Goal: Task Accomplishment & Management: Manage account settings

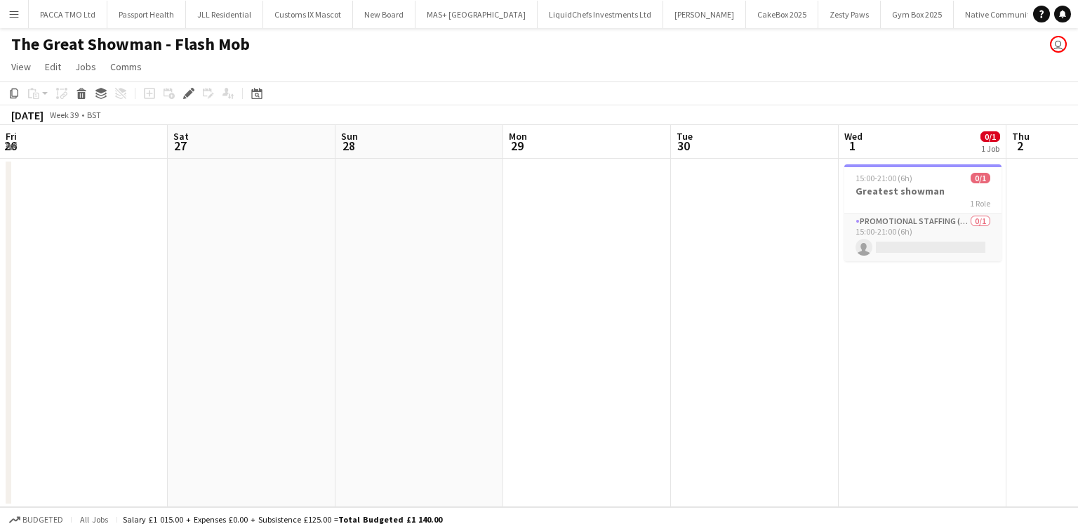
scroll to position [0, 483]
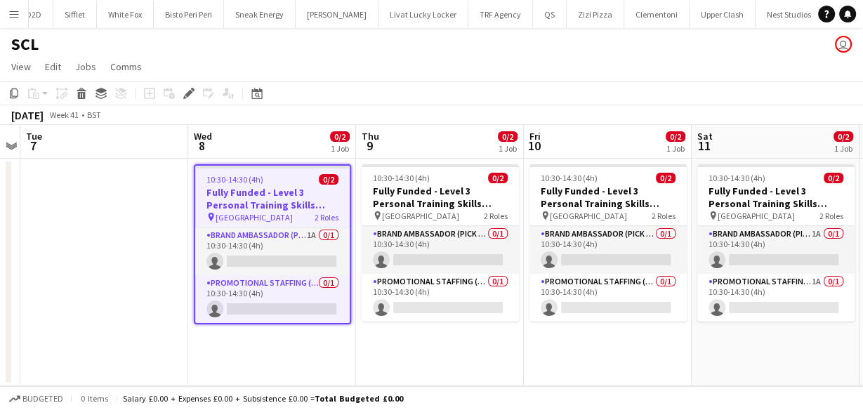
scroll to position [0, 3019]
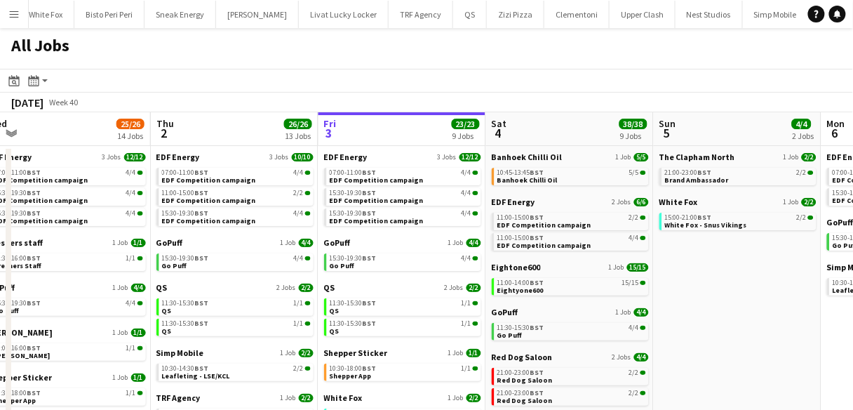
scroll to position [185, 0]
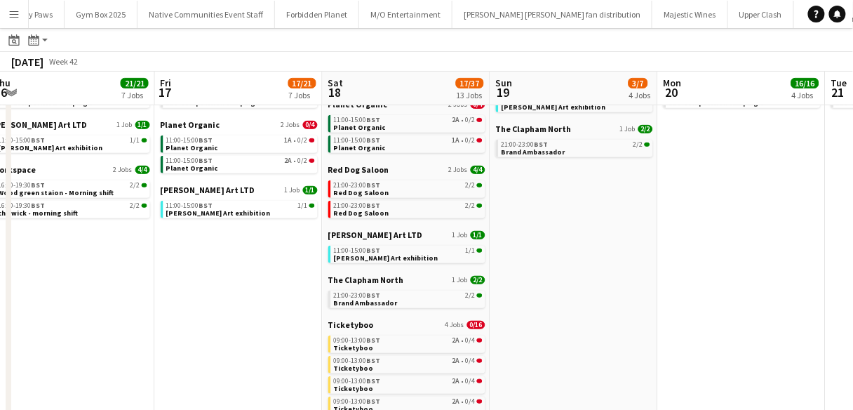
scroll to position [244, 0]
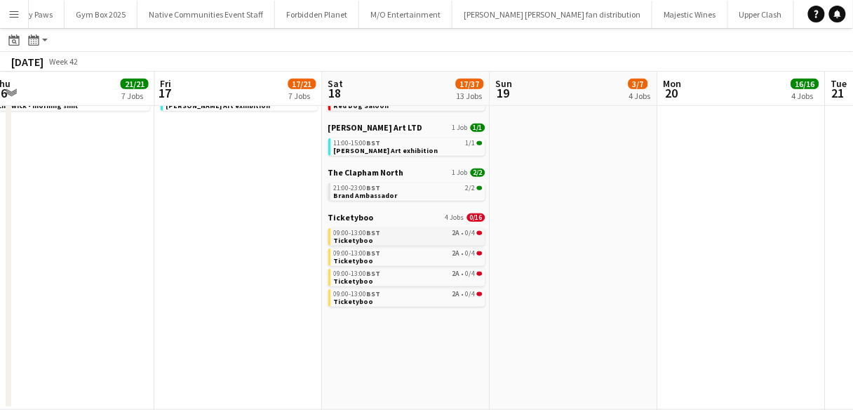
click at [385, 231] on div "09:00-13:00 BST 2A • 0/4" at bounding box center [408, 232] width 149 height 7
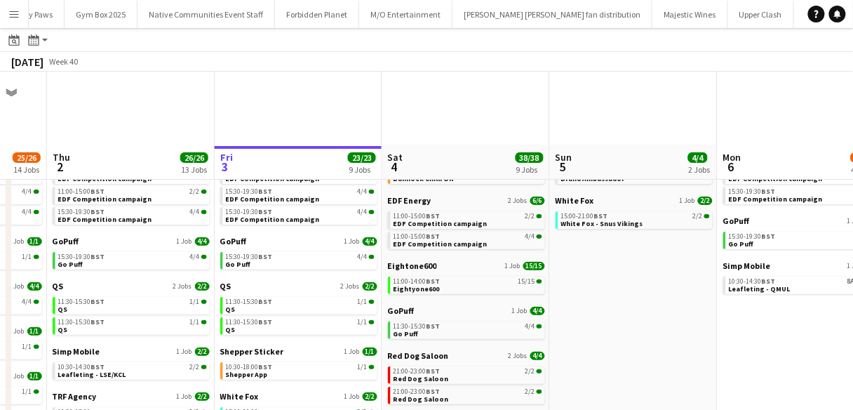
scroll to position [131, 0]
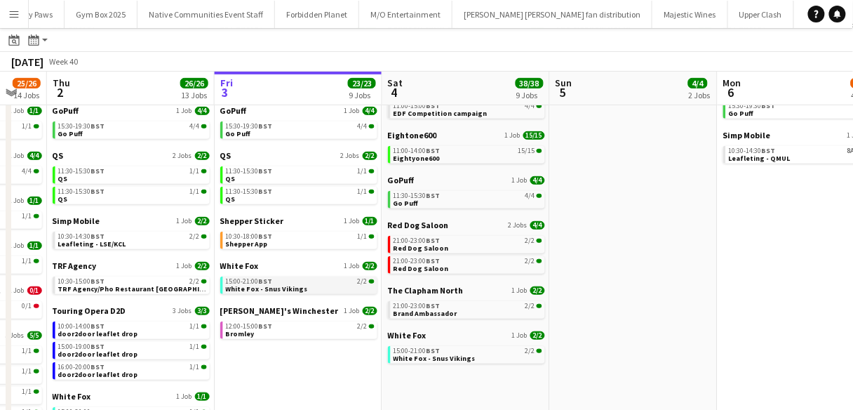
click at [249, 281] on span "15:00-21:00 BST" at bounding box center [249, 281] width 47 height 7
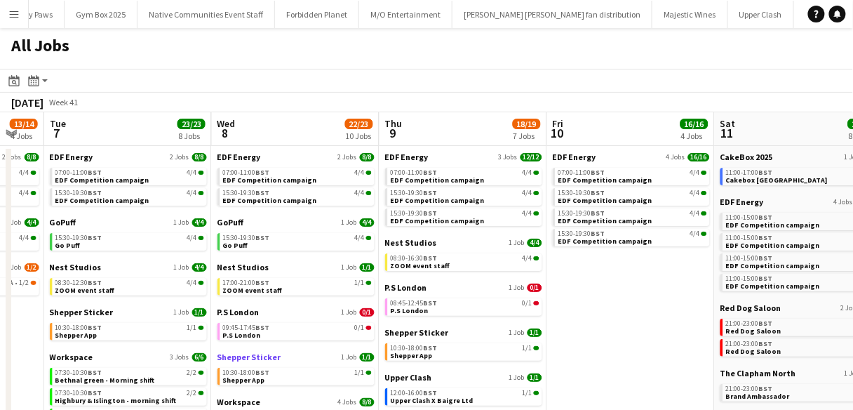
scroll to position [138, 0]
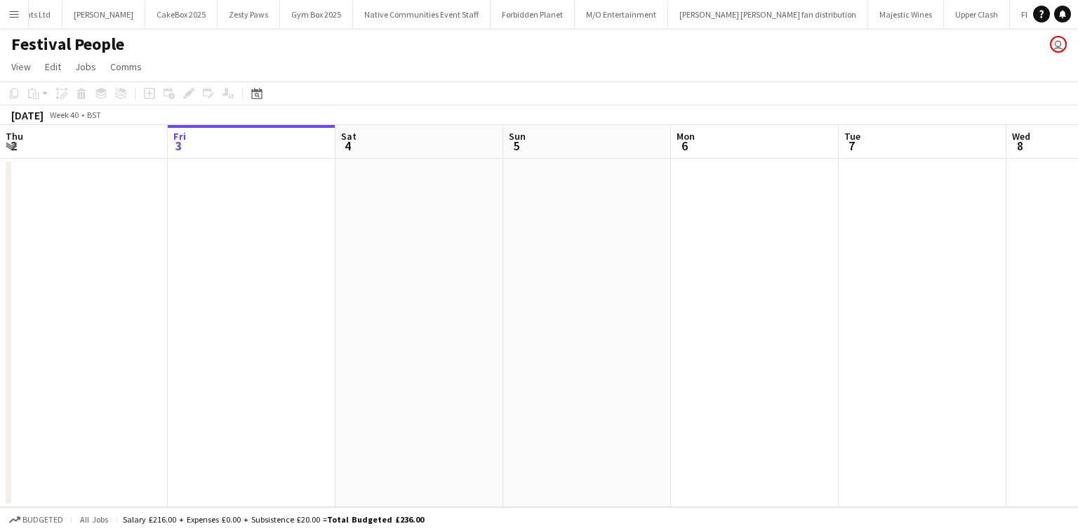
scroll to position [0, 604]
click at [22, 16] on button "Menu" at bounding box center [14, 14] width 28 height 28
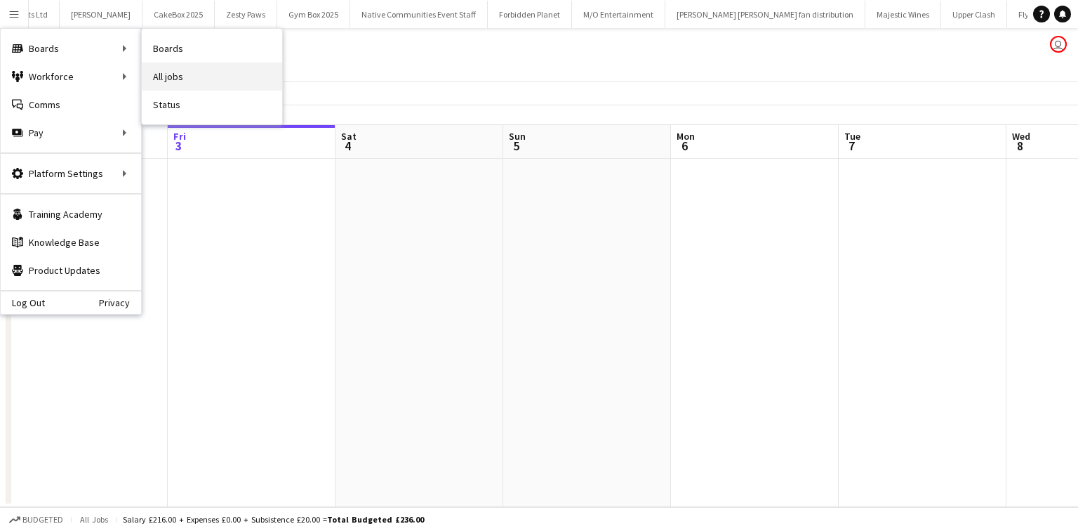
click at [175, 67] on link "All jobs" at bounding box center [212, 76] width 140 height 28
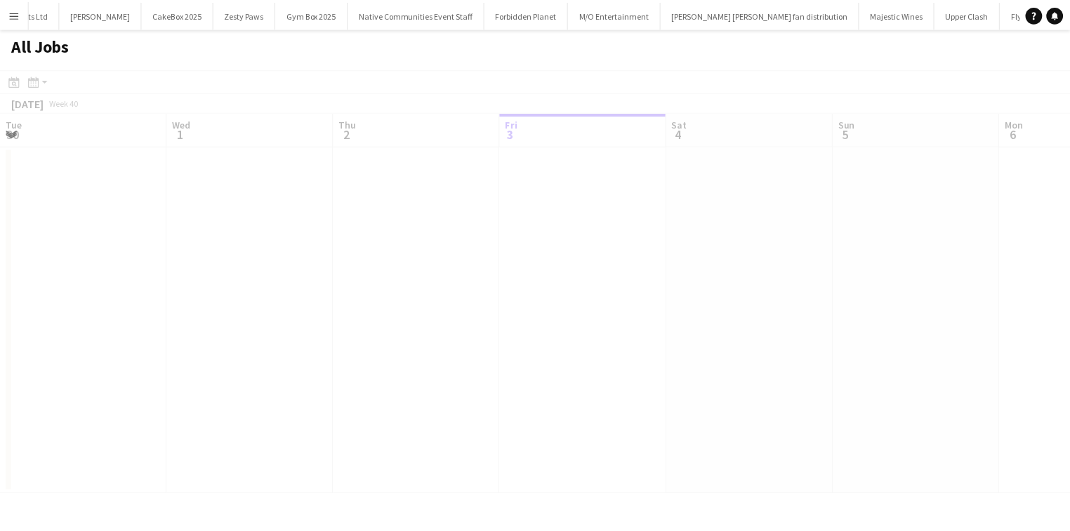
scroll to position [0, 335]
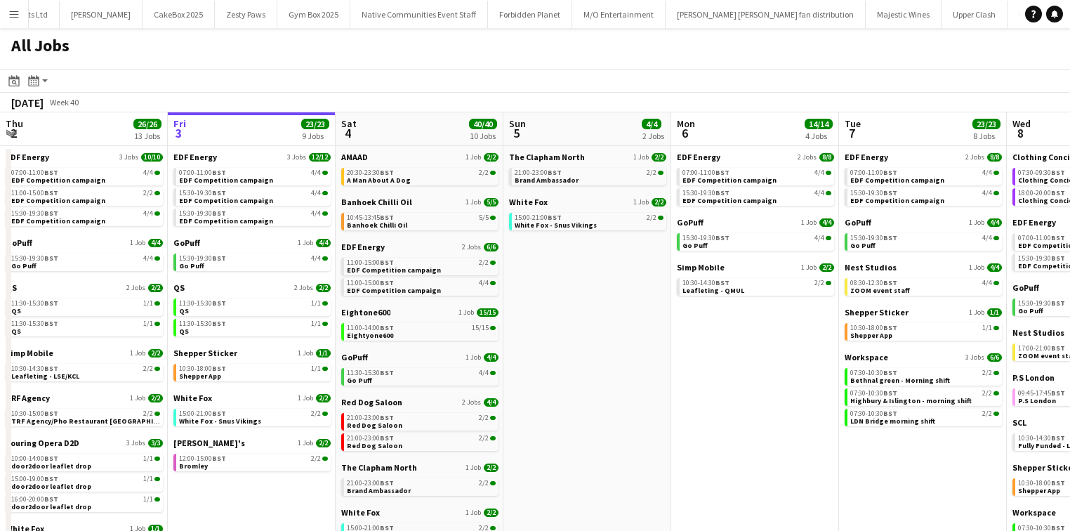
drag, startPoint x: 175, startPoint y: 67, endPoint x: 405, endPoint y: 59, distance: 230.3
click at [405, 59] on div "All Jobs" at bounding box center [535, 48] width 1070 height 41
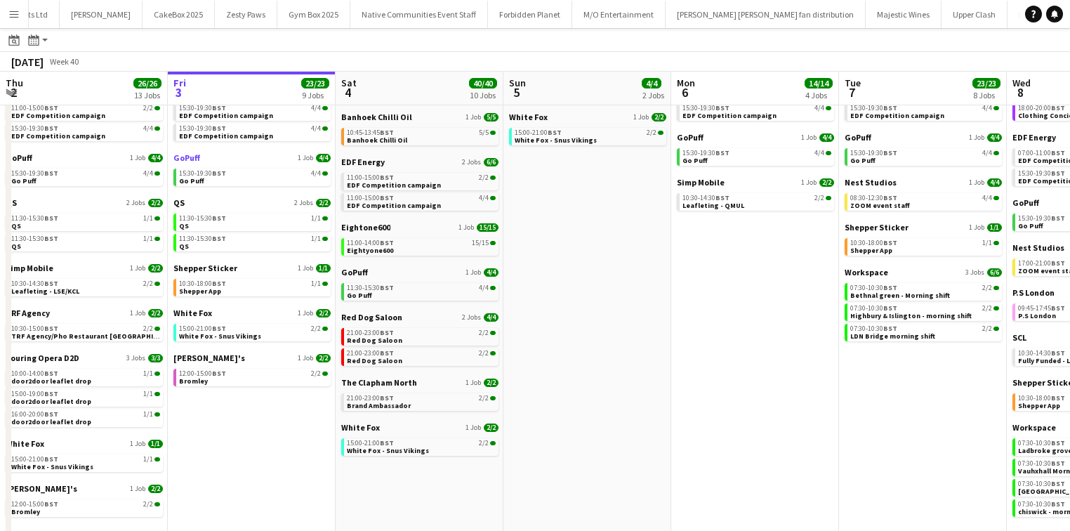
scroll to position [84, 0]
click at [22, 14] on button "Menu" at bounding box center [14, 14] width 28 height 28
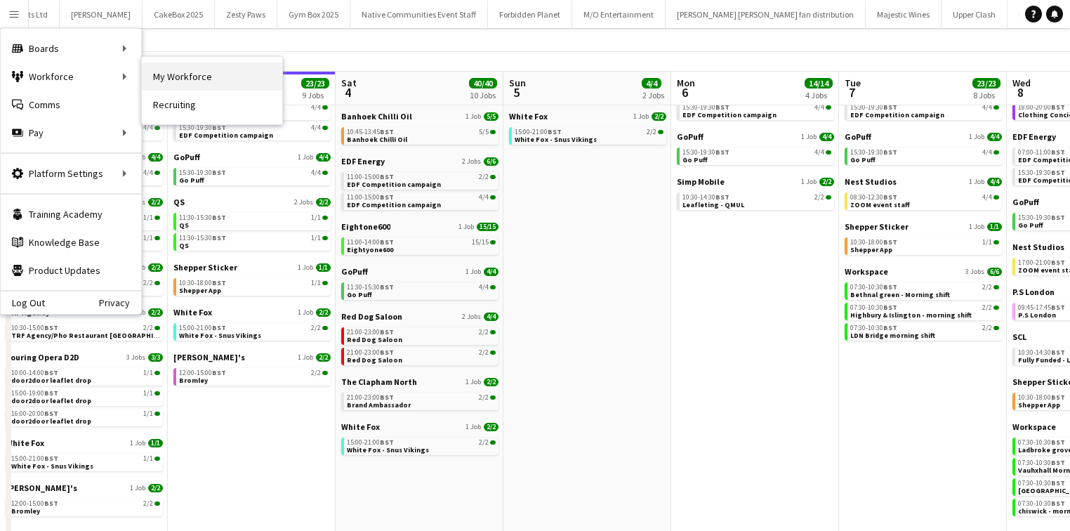
click at [178, 70] on link "My Workforce" at bounding box center [212, 76] width 140 height 28
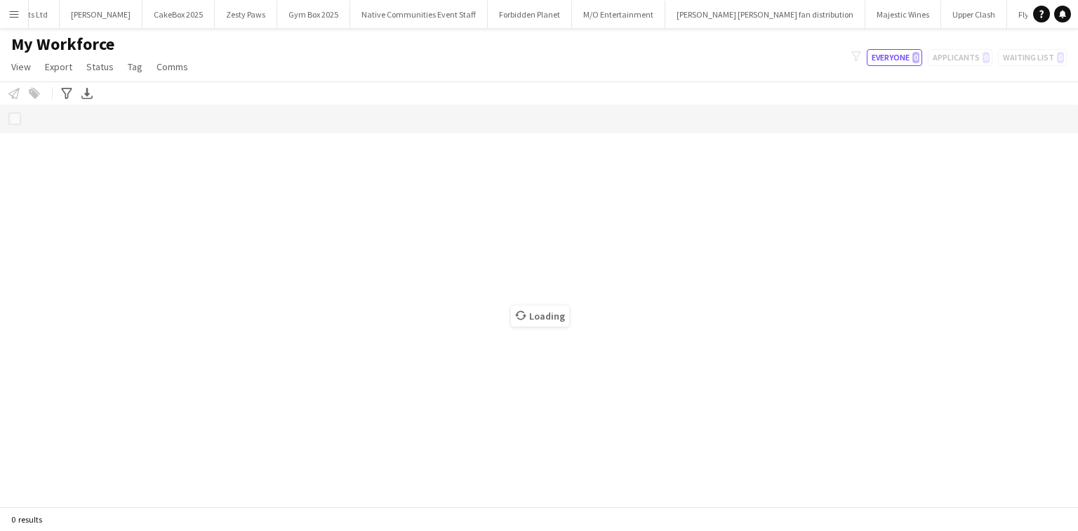
drag, startPoint x: 1075, startPoint y: 326, endPoint x: 1163, endPoint y: 328, distance: 87.7
click at [1077, 328] on html "Menu Boards Boards Boards All jobs Status Workforce Workforce My Workforce Recr…" at bounding box center [539, 265] width 1078 height 531
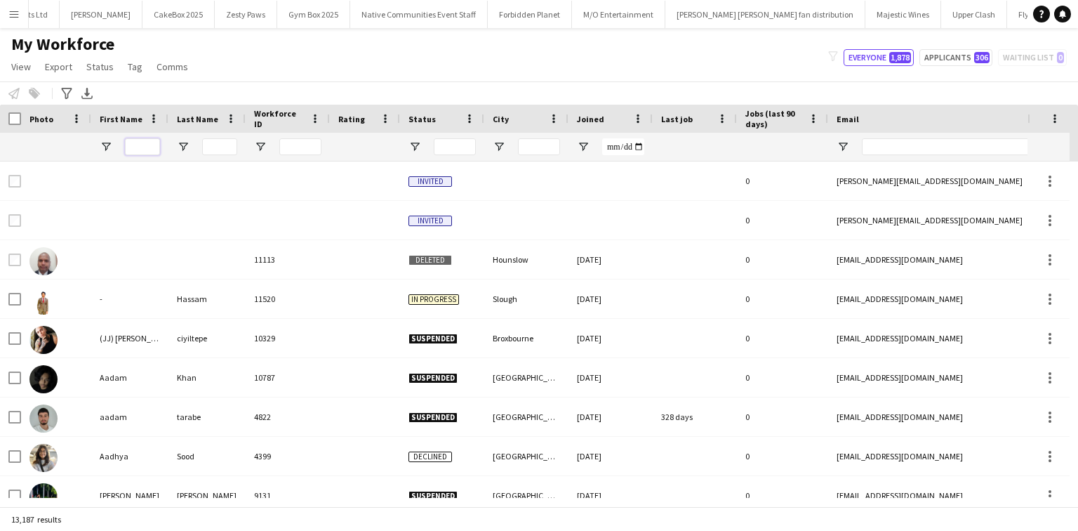
click at [144, 143] on input "First Name Filter Input" at bounding box center [142, 146] width 35 height 17
click at [560, 147] on div at bounding box center [526, 147] width 84 height 28
click at [559, 147] on input "City Filter Input" at bounding box center [539, 146] width 42 height 17
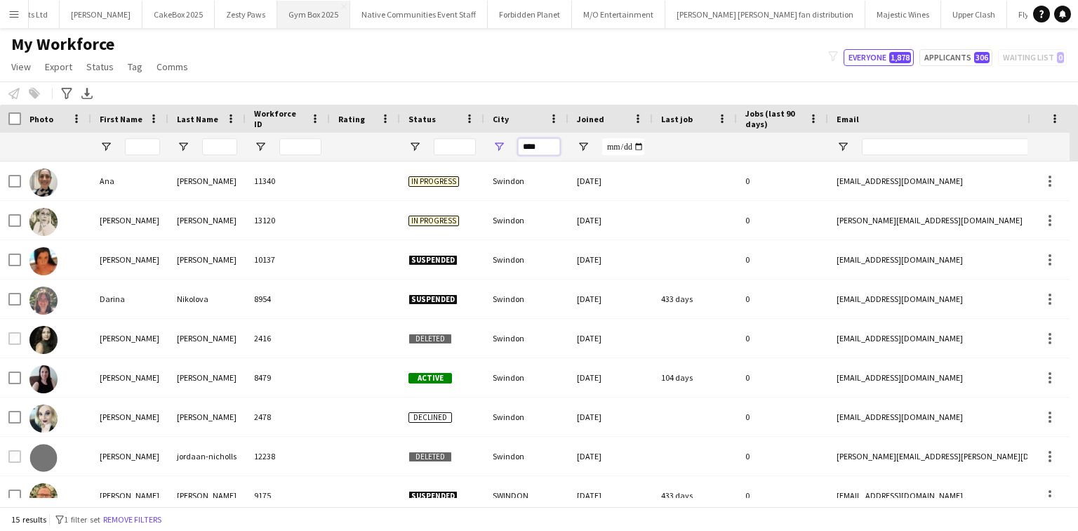
type input "****"
click at [5, 14] on button "Menu" at bounding box center [14, 14] width 28 height 28
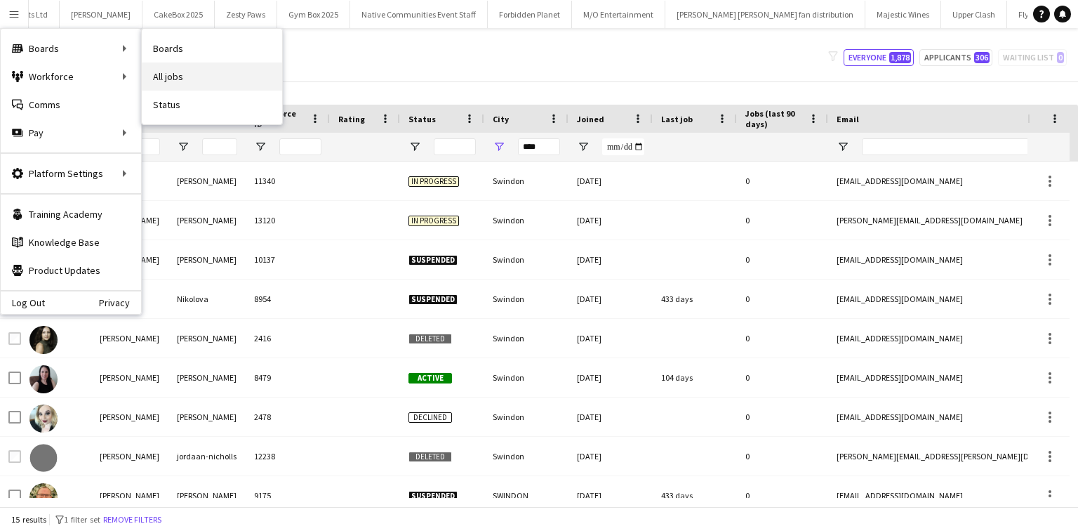
click at [165, 73] on link "All jobs" at bounding box center [212, 76] width 140 height 28
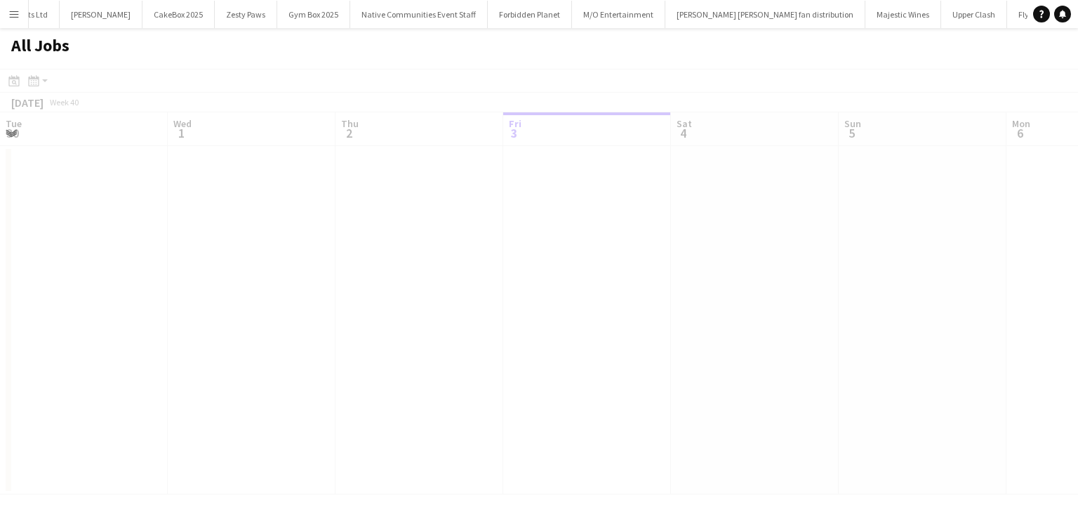
scroll to position [0, 335]
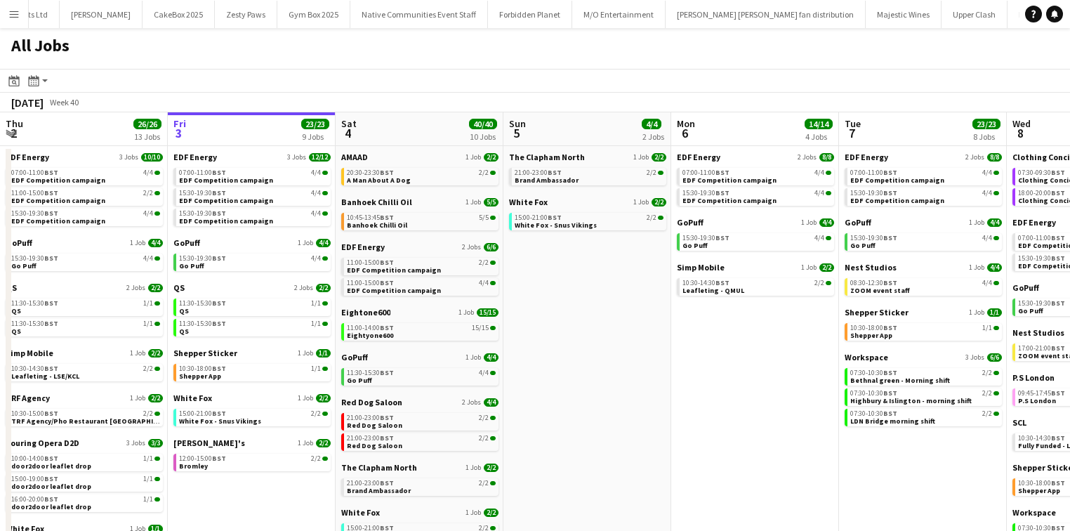
click at [11, 18] on app-icon "Menu" at bounding box center [13, 13] width 11 height 11
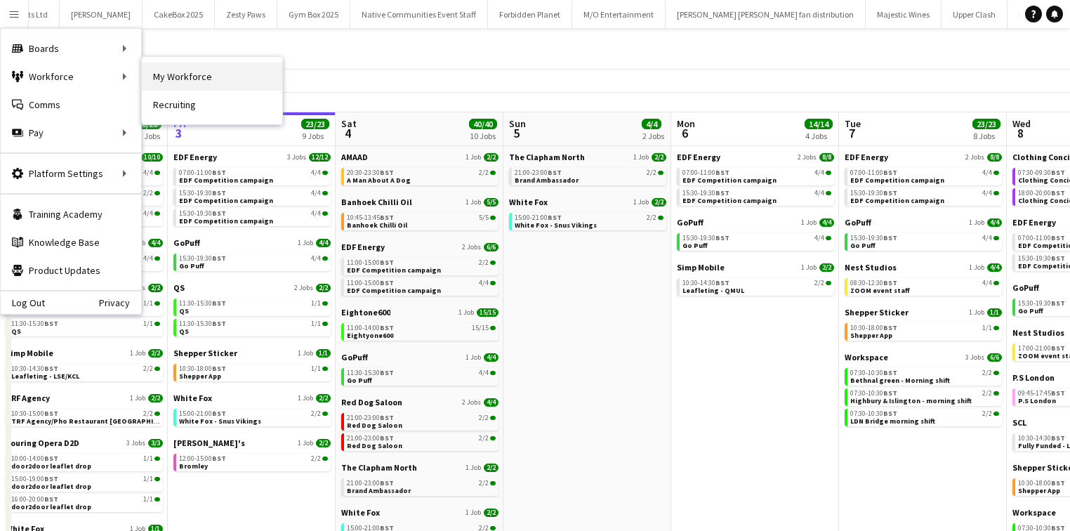
click at [207, 76] on link "My Workforce" at bounding box center [212, 76] width 140 height 28
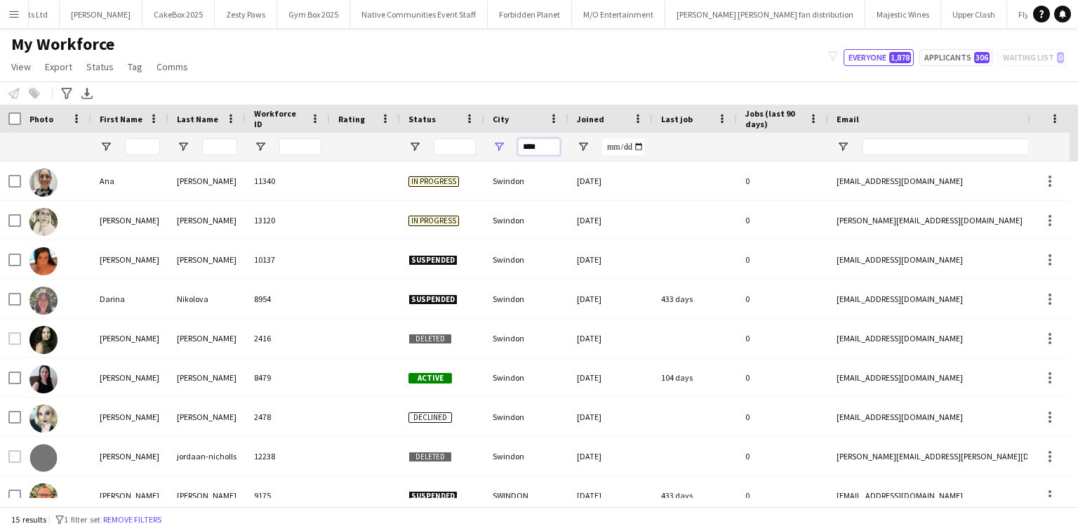
click at [533, 145] on input "****" at bounding box center [539, 146] width 42 height 17
click at [547, 145] on input "****" at bounding box center [539, 146] width 42 height 17
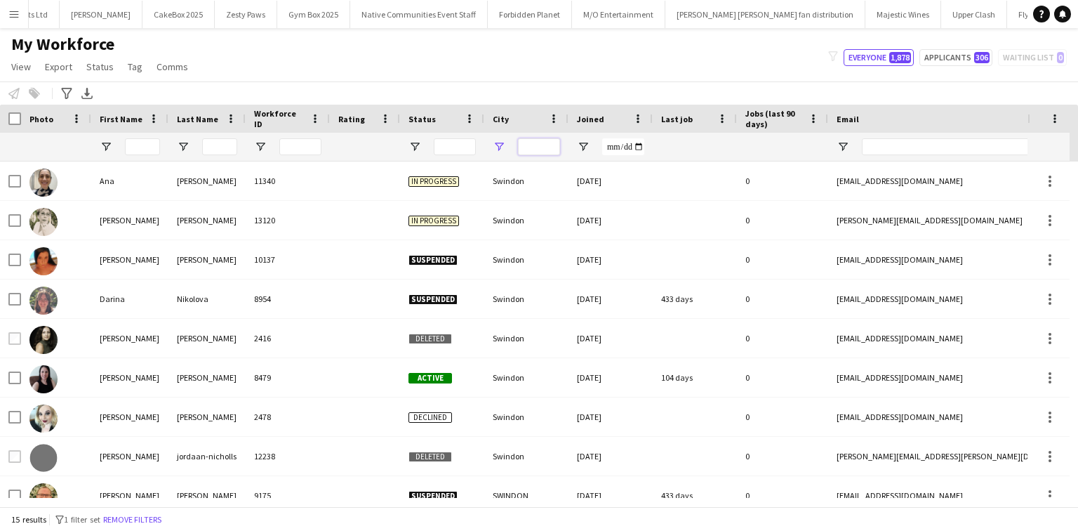
click at [547, 145] on input "City Filter Input" at bounding box center [539, 146] width 42 height 17
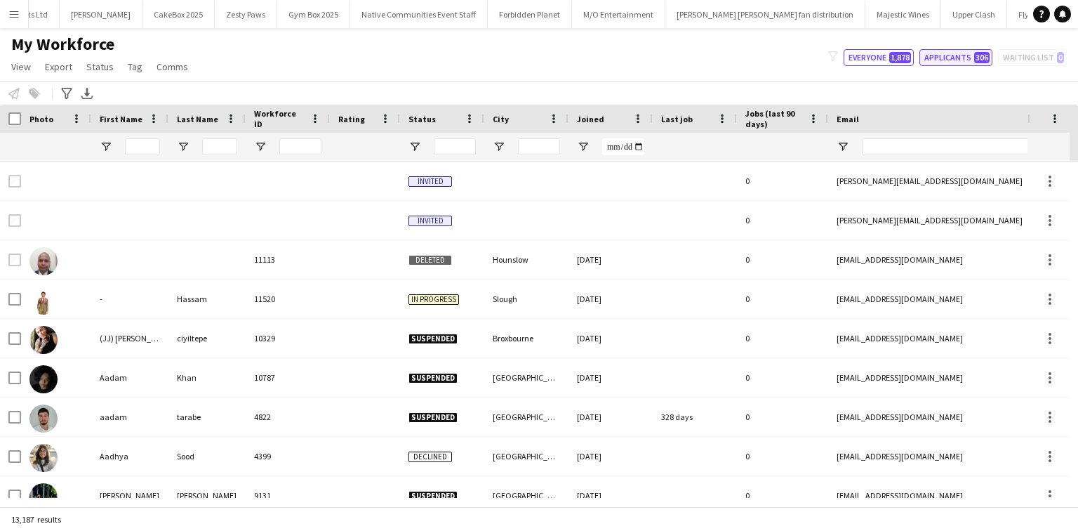
click at [933, 55] on button "Applicants 306" at bounding box center [955, 57] width 73 height 17
type input "**********"
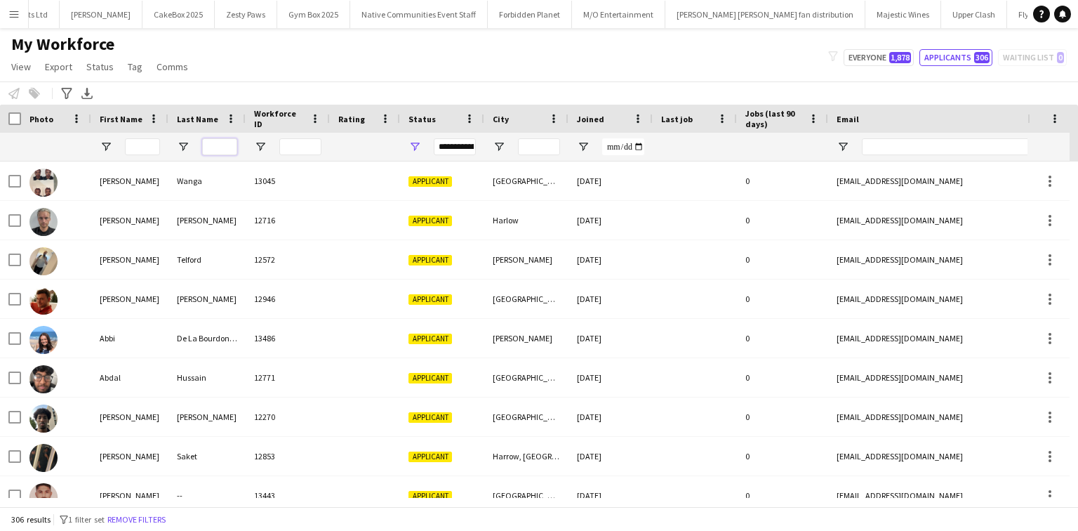
click at [234, 149] on input "Last Name Filter Input" at bounding box center [219, 146] width 35 height 17
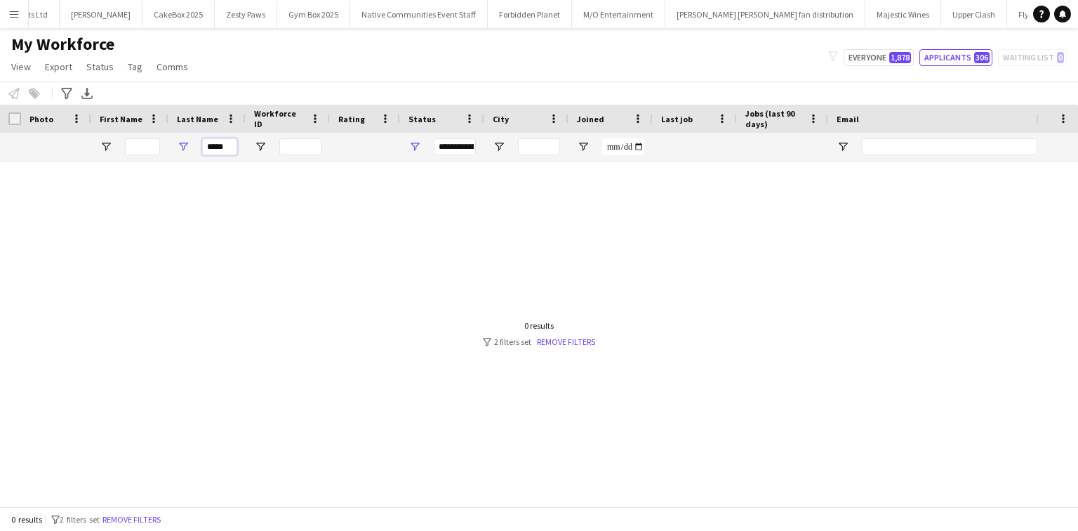
type input "*****"
click at [415, 152] on span "Open Filter Menu" at bounding box center [414, 146] width 13 height 13
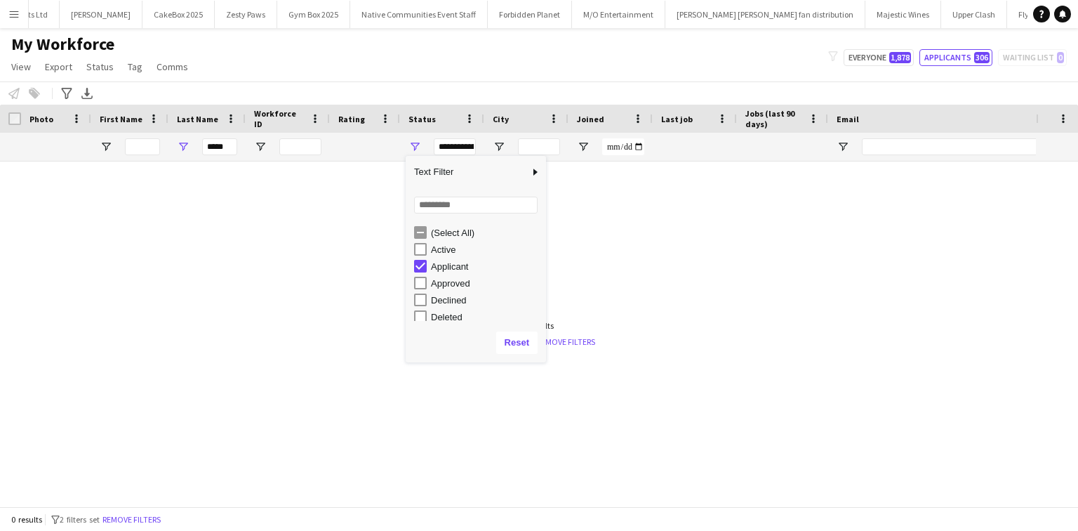
click at [439, 231] on div "(Select All)" at bounding box center [486, 232] width 111 height 11
click at [205, 143] on input "*****" at bounding box center [219, 146] width 35 height 17
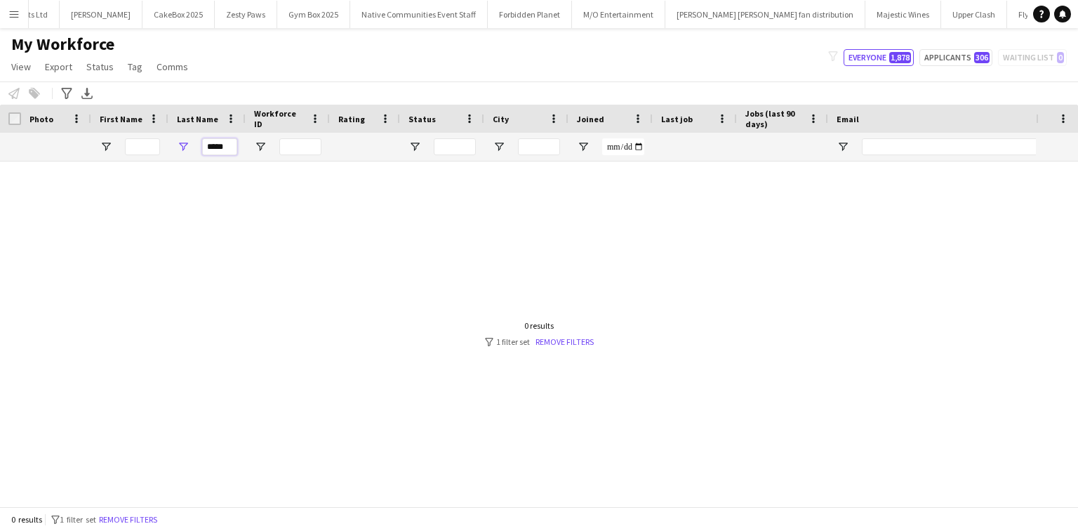
click at [205, 143] on input "*****" at bounding box center [219, 146] width 35 height 17
click at [126, 150] on input "First Name Filter Input" at bounding box center [142, 146] width 35 height 17
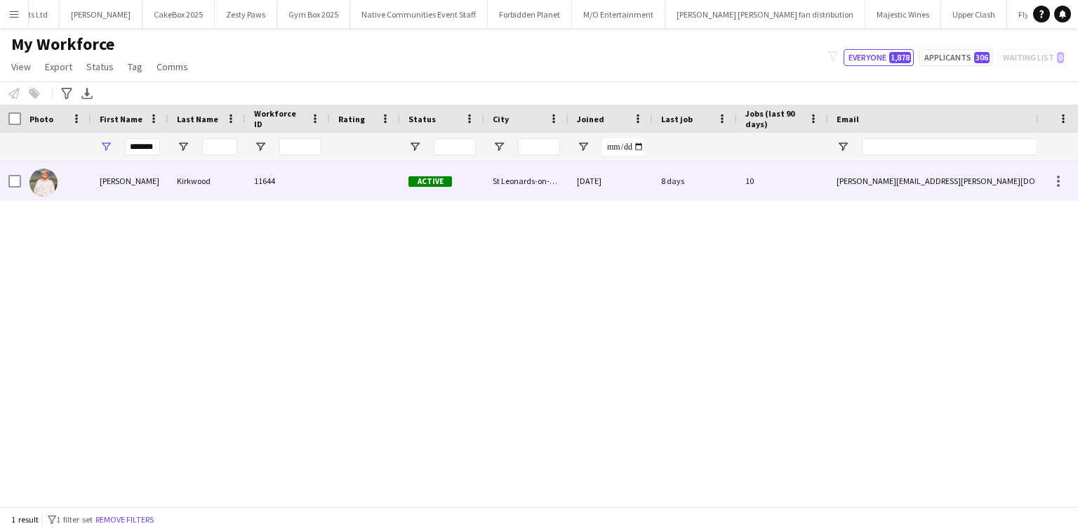
click at [133, 181] on div "Melinda" at bounding box center [129, 180] width 77 height 39
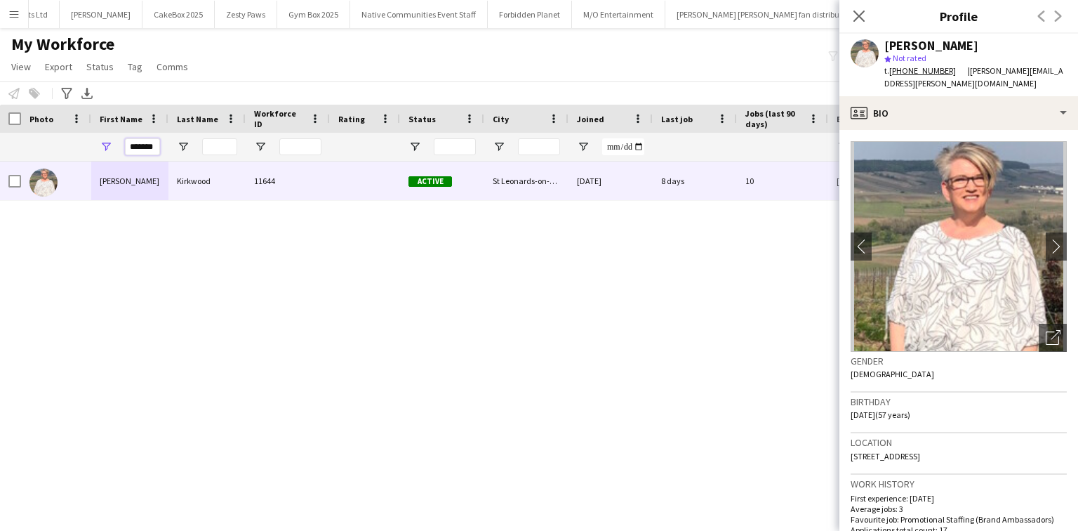
click at [135, 140] on input "*******" at bounding box center [142, 146] width 35 height 17
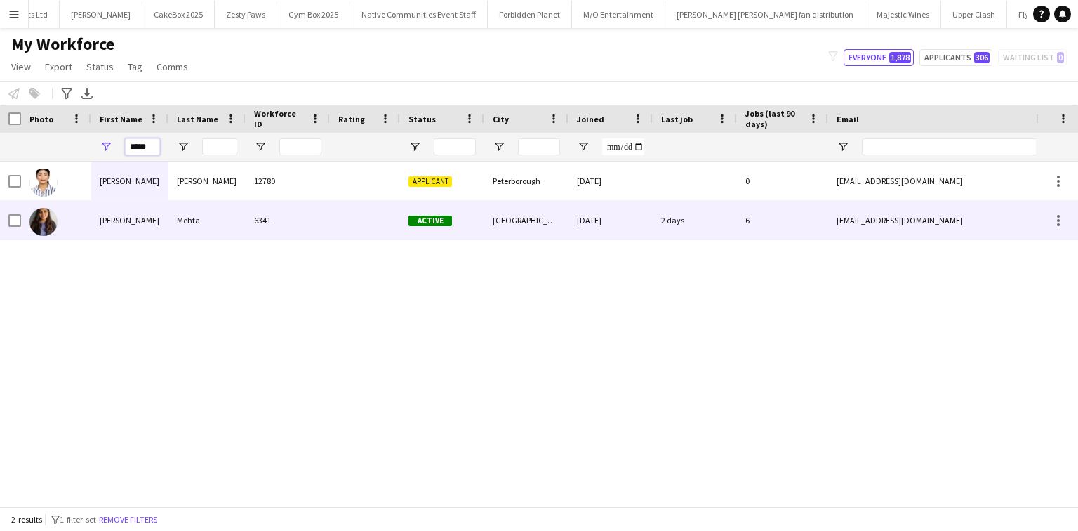
type input "*****"
click at [173, 209] on div "Mehta" at bounding box center [206, 220] width 77 height 39
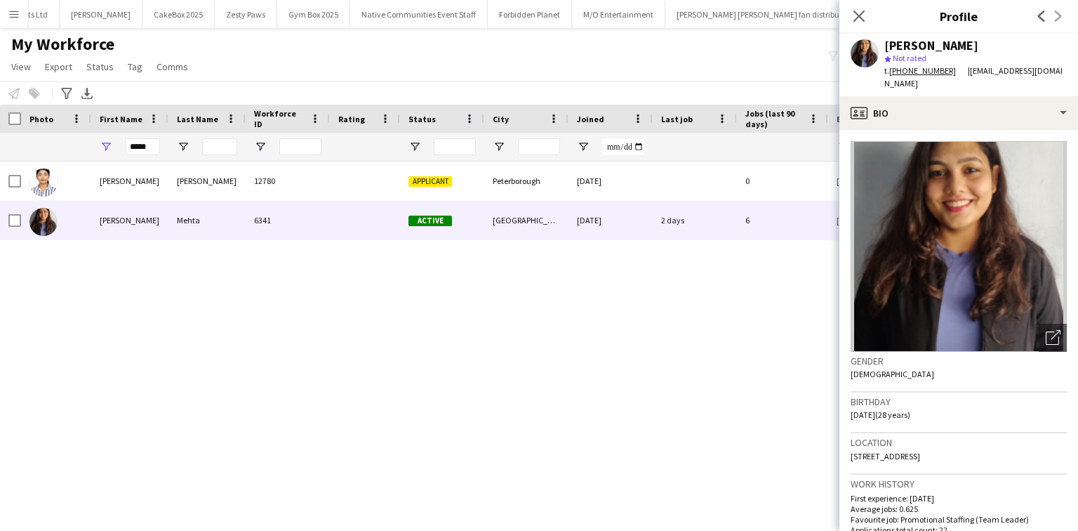
click at [8, 11] on button "Menu" at bounding box center [14, 14] width 28 height 28
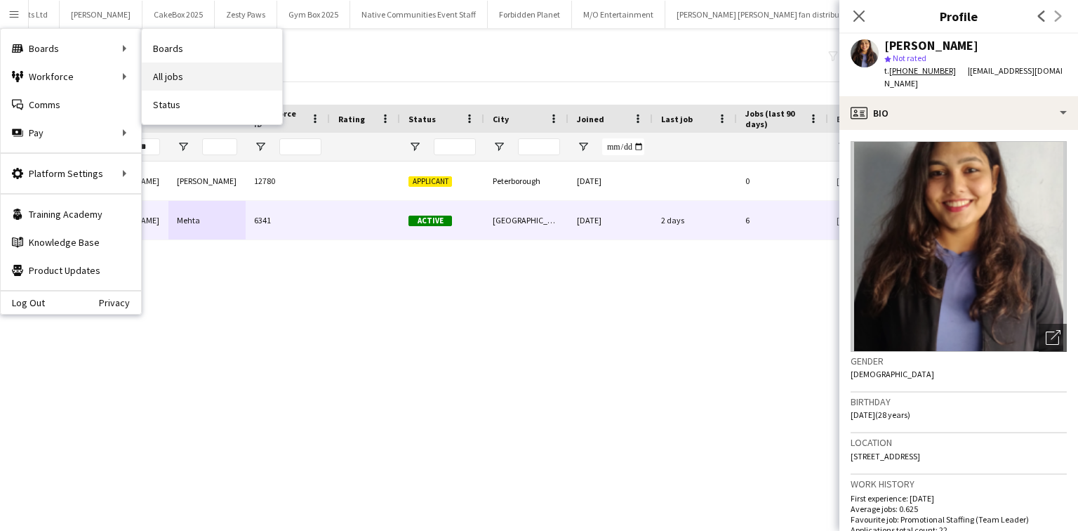
click at [171, 73] on link "All jobs" at bounding box center [212, 76] width 140 height 28
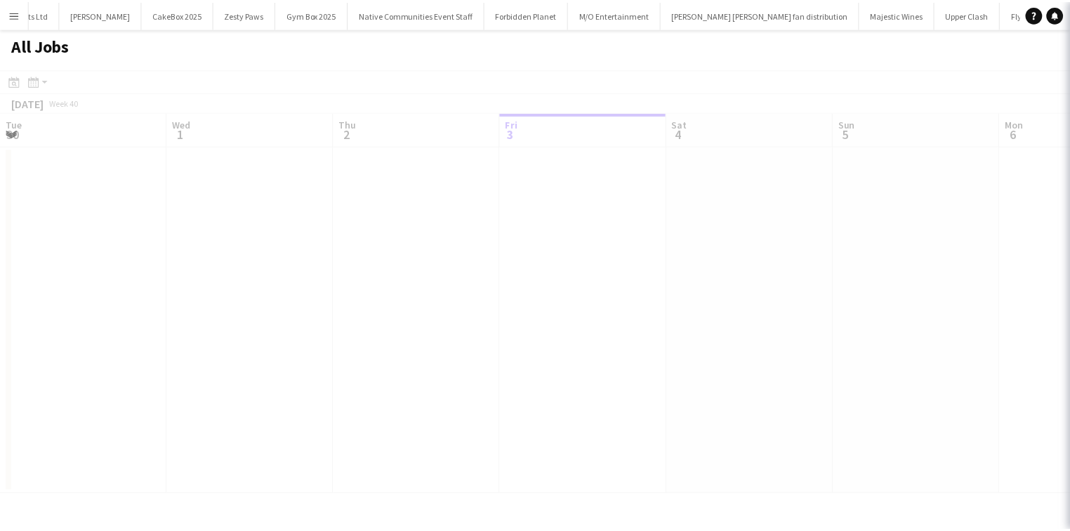
scroll to position [0, 335]
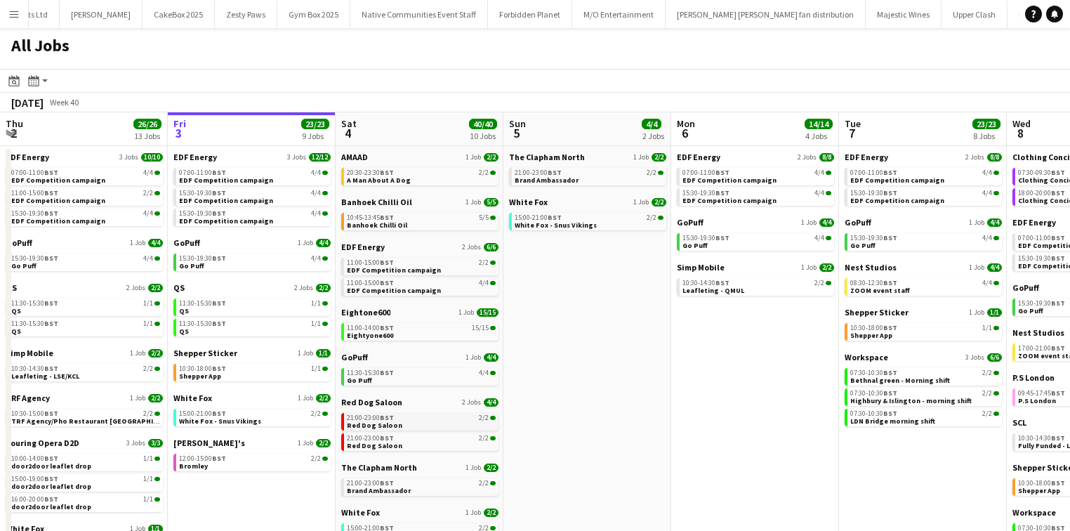
click at [387, 426] on span "Red Dog Saloon" at bounding box center [374, 424] width 55 height 9
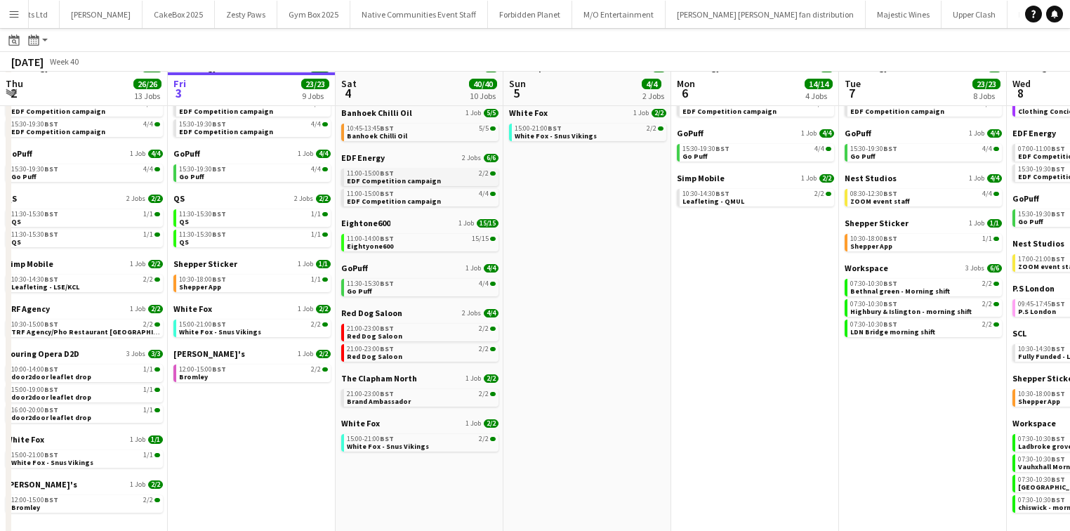
scroll to position [88, 0]
click at [359, 328] on span "21:00-23:00 BST" at bounding box center [370, 327] width 47 height 7
click at [407, 326] on div "21:00-23:00 BST 2/2" at bounding box center [421, 327] width 149 height 7
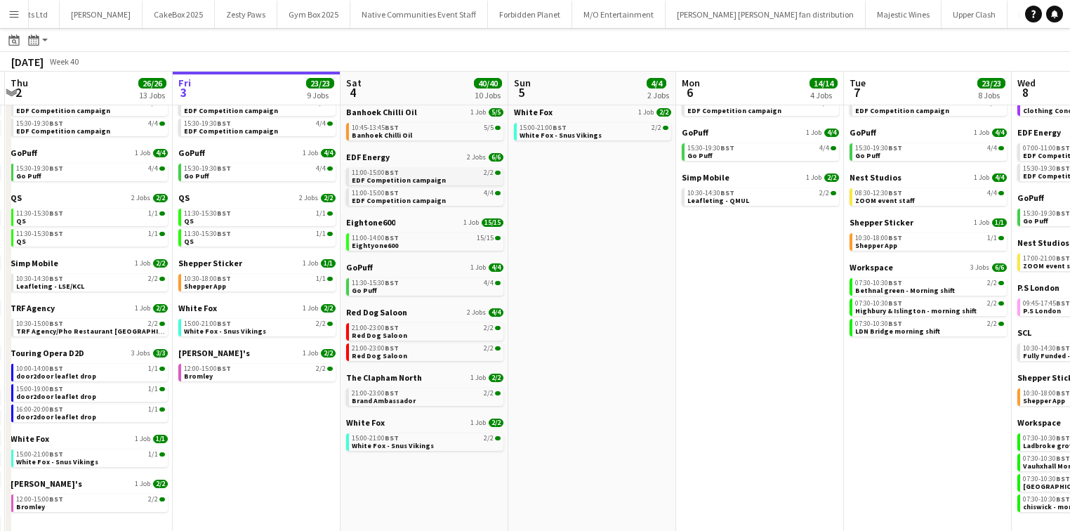
scroll to position [0, 330]
click at [435, 180] on span "EDF Competition campaign" at bounding box center [399, 179] width 94 height 9
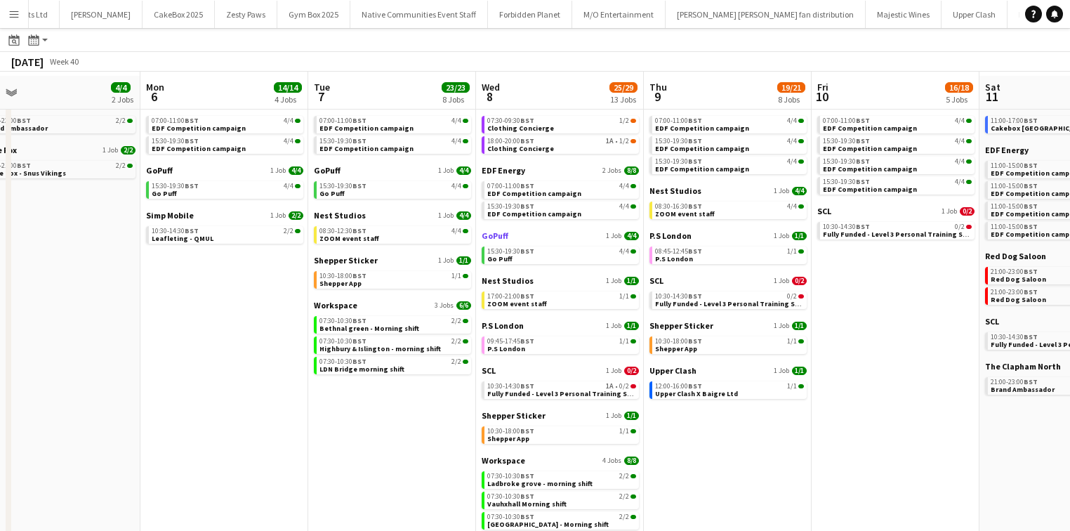
scroll to position [49, 0]
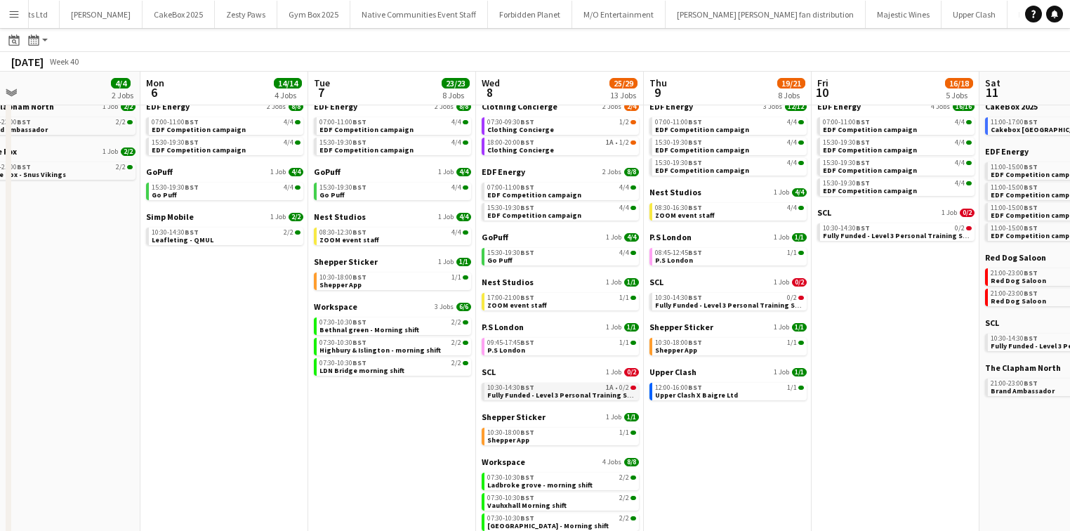
click at [531, 389] on span "BST" at bounding box center [527, 386] width 14 height 9
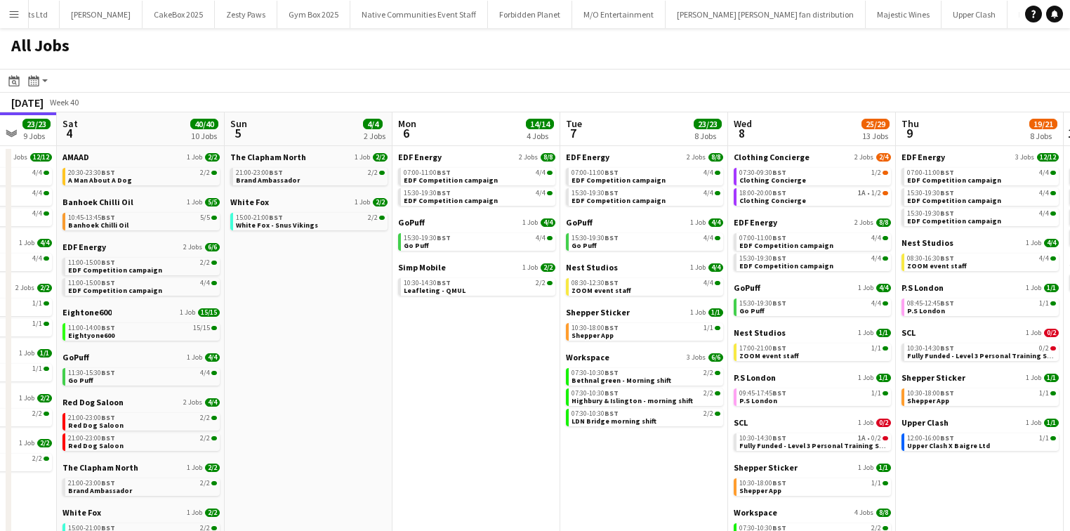
scroll to position [0, 334]
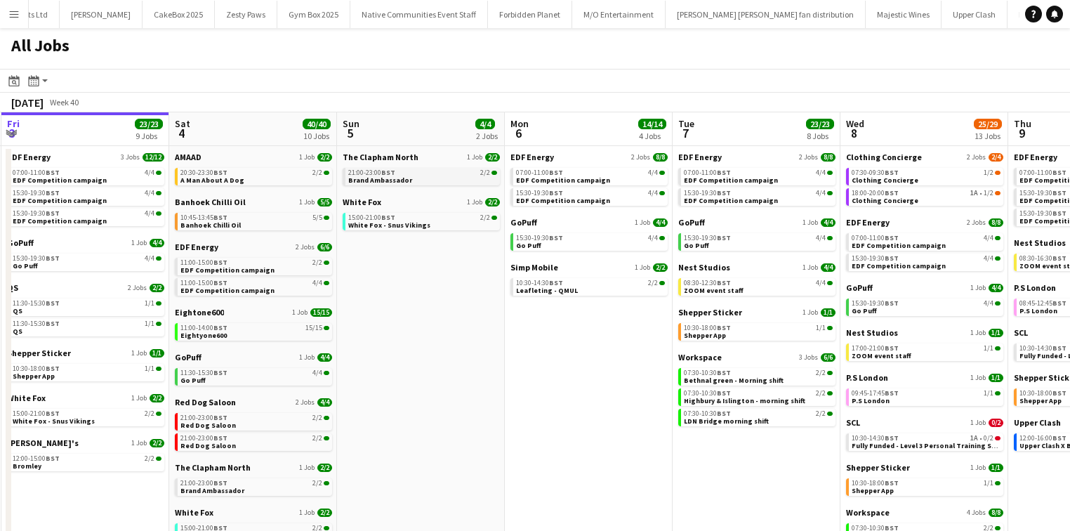
click at [388, 175] on span "Brand Ambassador" at bounding box center [380, 179] width 64 height 9
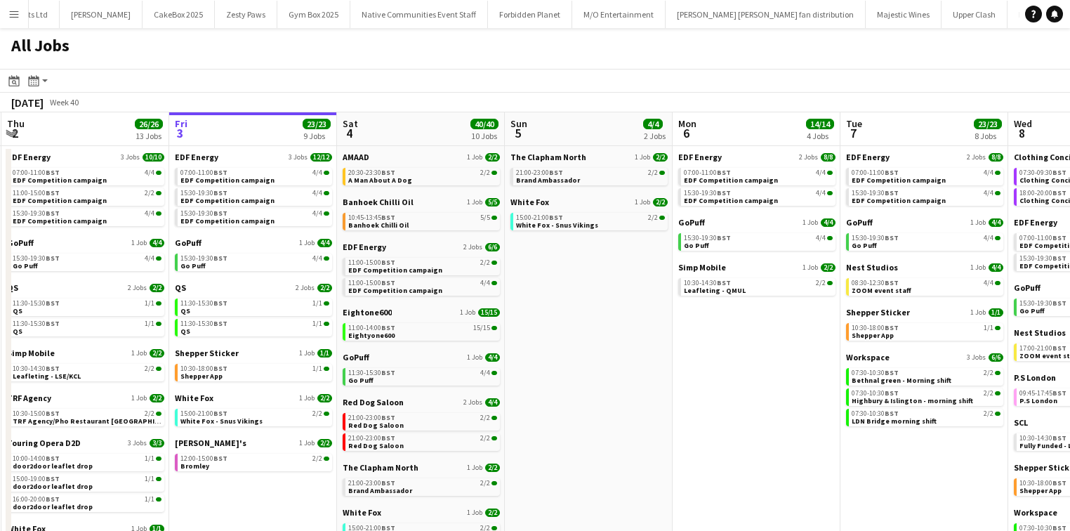
scroll to position [0, 359]
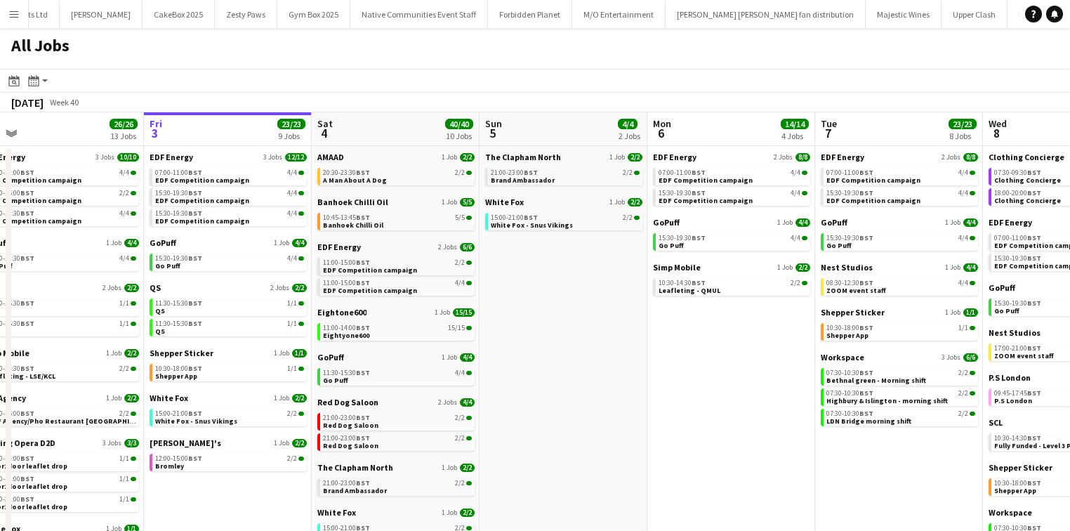
click at [900, 366] on app-calendar-brief-board "Workspace 3 Jobs 6/6 07:30-10:30 BST 2/2 Bethnal green - Morning shift 07:30-10…" at bounding box center [898, 389] width 157 height 74
click at [244, 177] on link "07:00-11:00 BST 4/4 EDF Competition campaign" at bounding box center [229, 176] width 149 height 16
click at [228, 199] on span "EDF Competition campaign" at bounding box center [202, 200] width 94 height 9
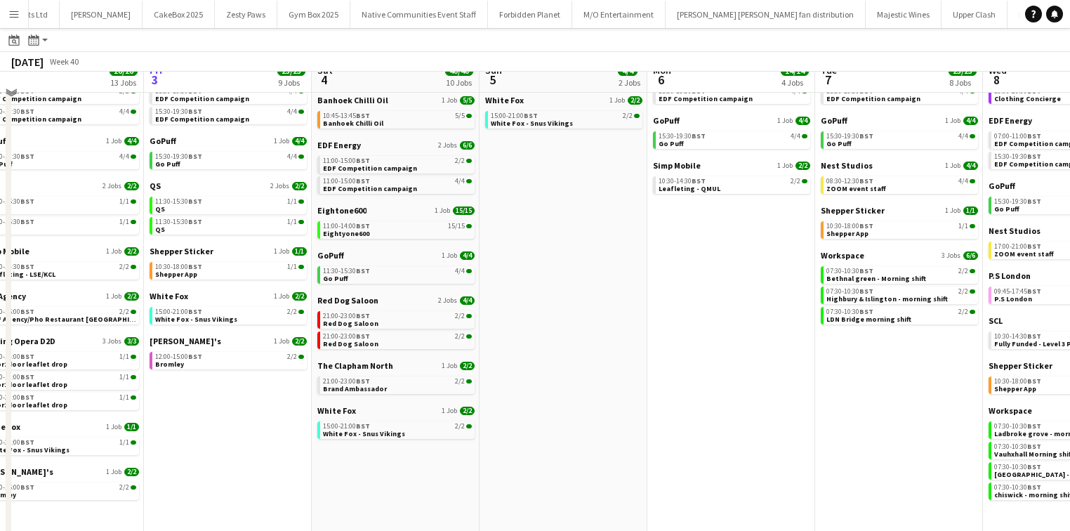
scroll to position [124, 0]
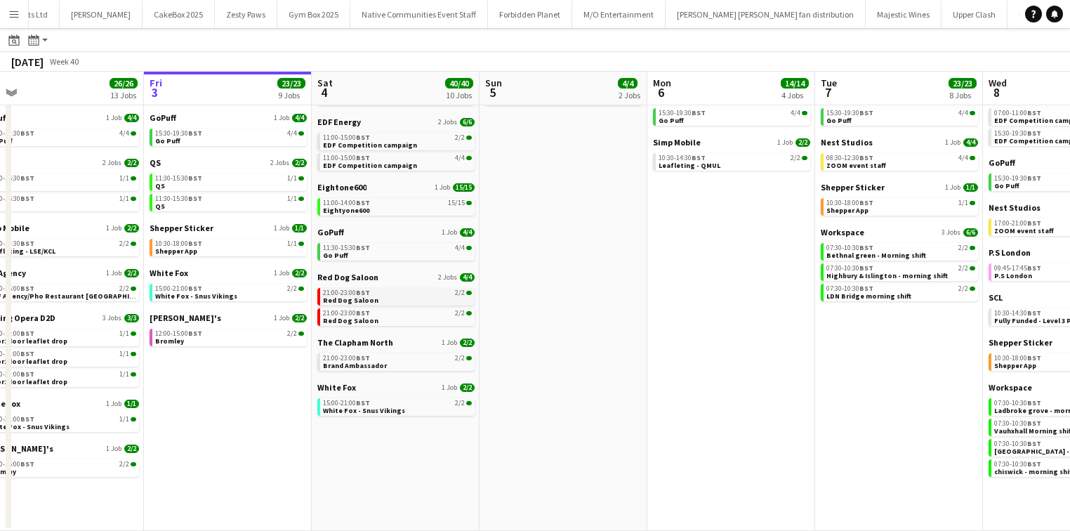
click at [354, 300] on span "Red Dog Saloon" at bounding box center [350, 299] width 55 height 9
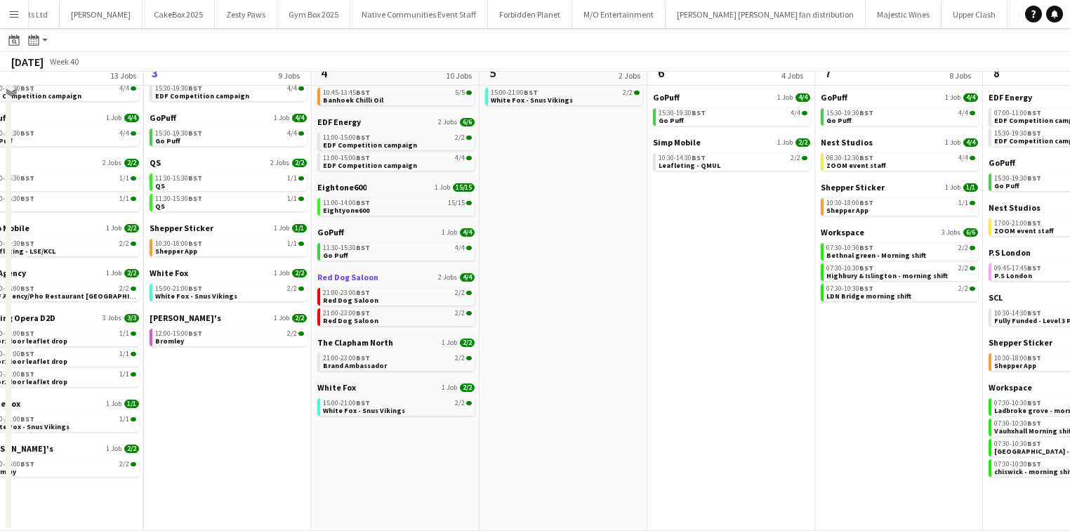
scroll to position [0, 0]
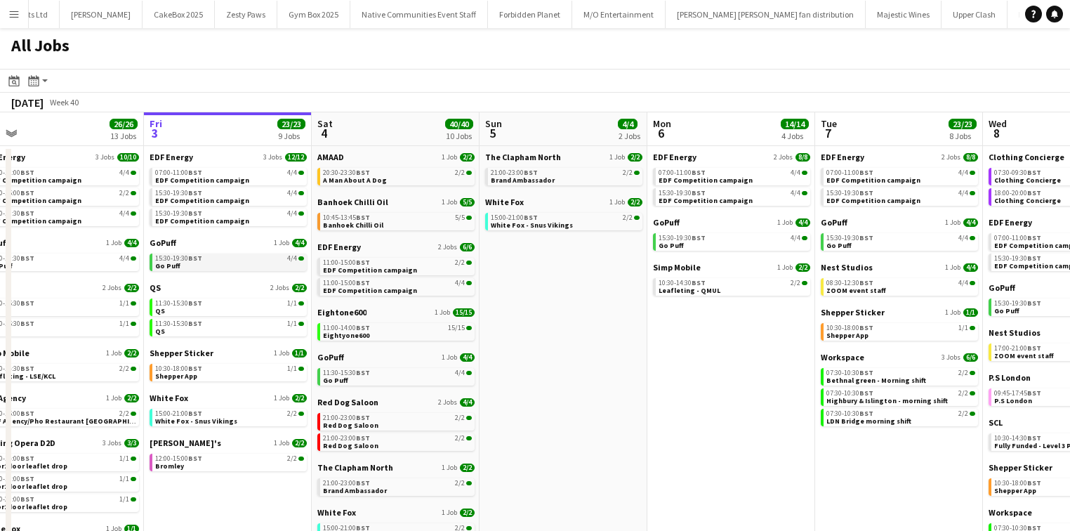
click at [197, 267] on link "15:30-19:30 BST 4/4 Go Puff" at bounding box center [229, 261] width 149 height 16
click at [212, 427] on div "White Fox 1 Job 2/2 15:00-21:00 BST 2/2 White Fox - Snus Vikings" at bounding box center [227, 414] width 157 height 45
click at [211, 413] on div "15:00-21:00 BST 2/2" at bounding box center [229, 413] width 149 height 7
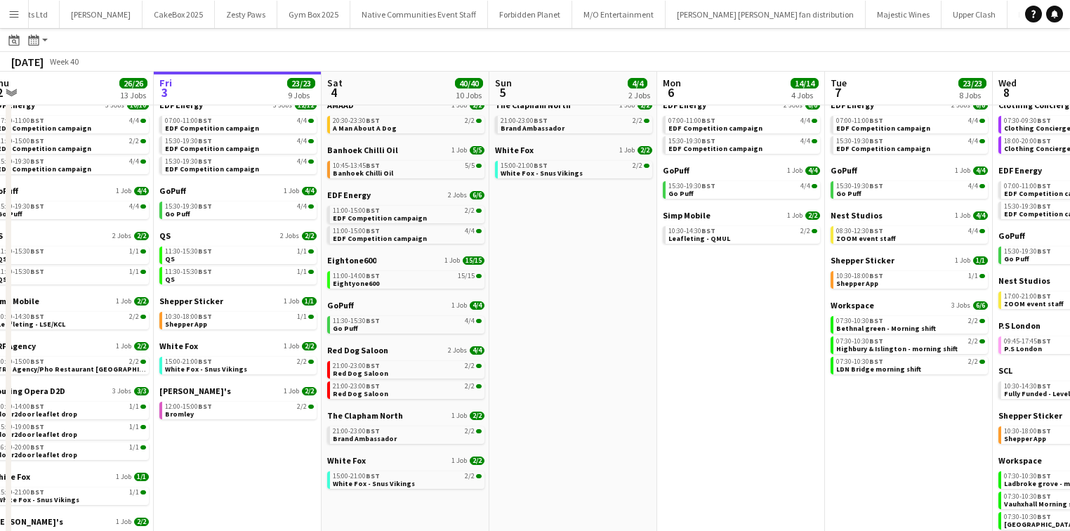
scroll to position [0, 348]
click at [235, 254] on div "11:30-15:30 BST 1/1" at bounding box center [240, 251] width 149 height 7
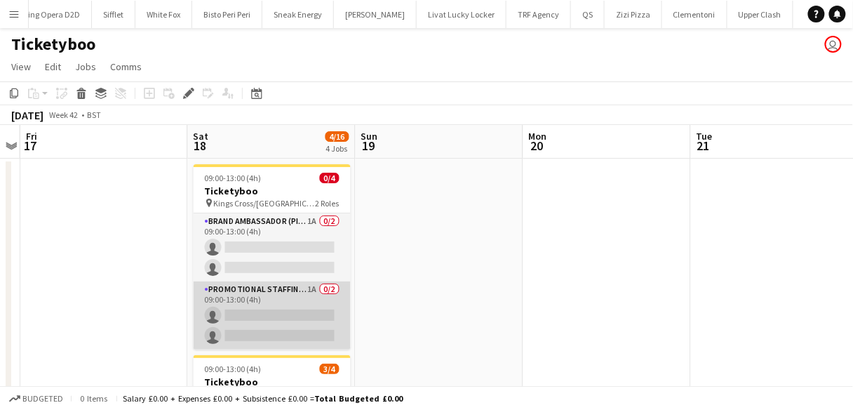
scroll to position [0, 2984]
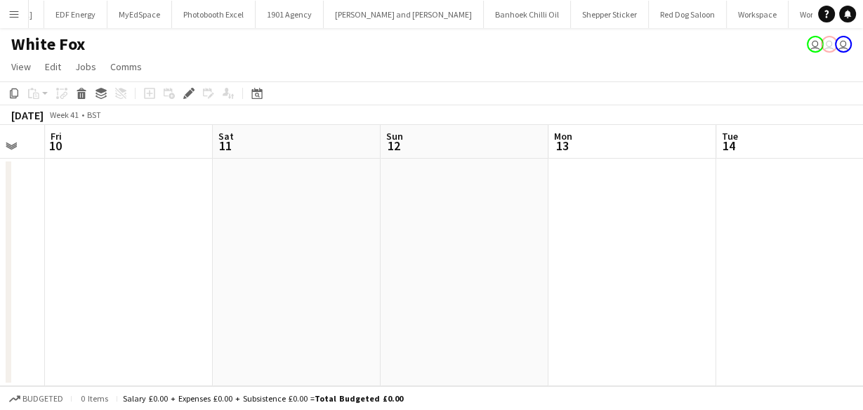
scroll to position [0, 655]
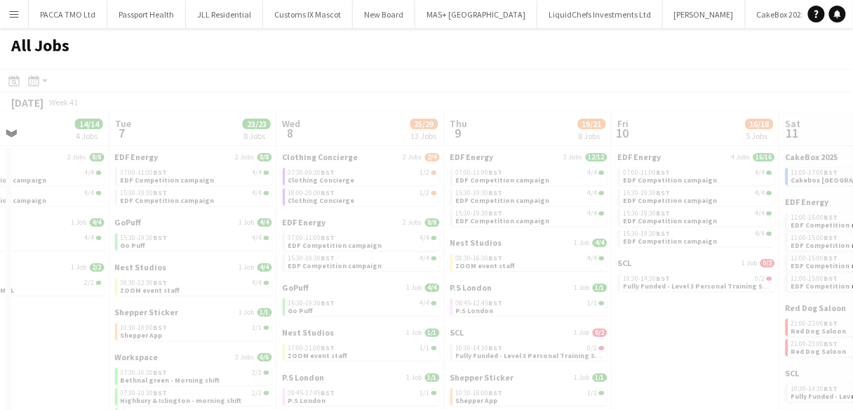
scroll to position [0, 684]
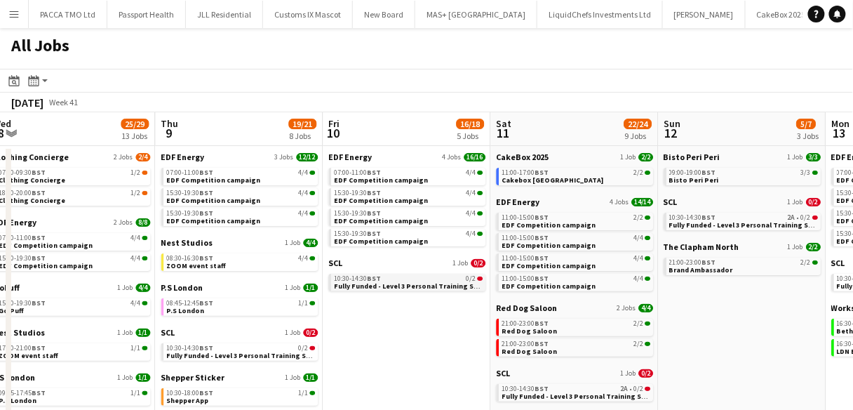
click at [413, 275] on div "10:30-14:30 BST 0/2" at bounding box center [408, 278] width 149 height 7
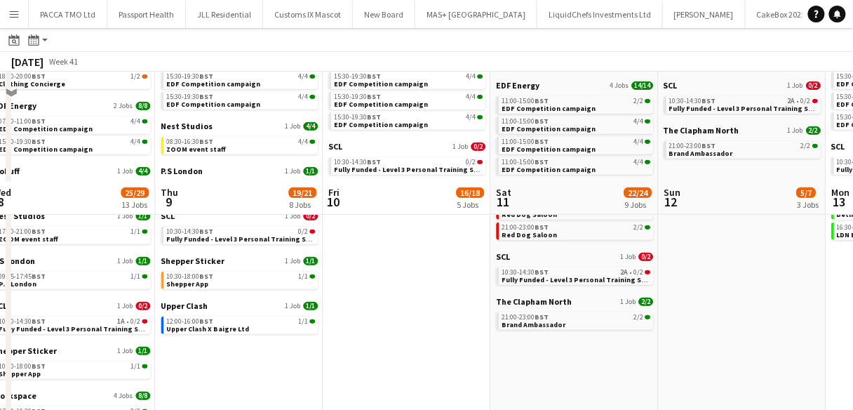
scroll to position [0, 0]
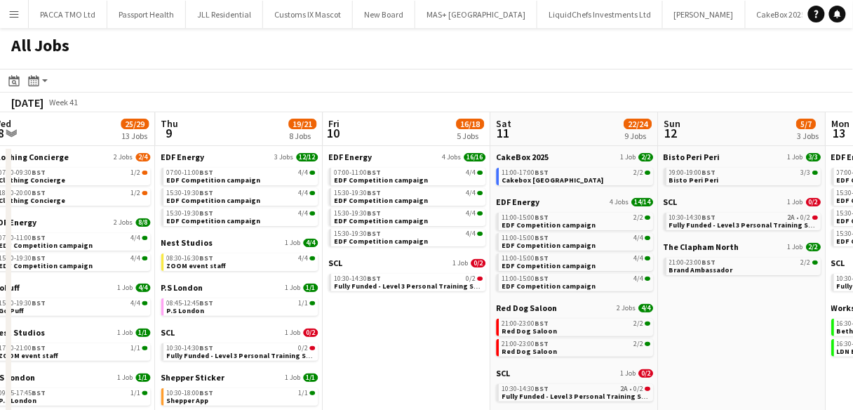
drag, startPoint x: 184, startPoint y: 145, endPoint x: 407, endPoint y: 70, distance: 235.2
click at [407, 70] on app-toolbar "Date picker OCT 2025 OCT 2025 Monday M Tuesday T Wednesday W Thursday T Friday …" at bounding box center [426, 81] width 853 height 24
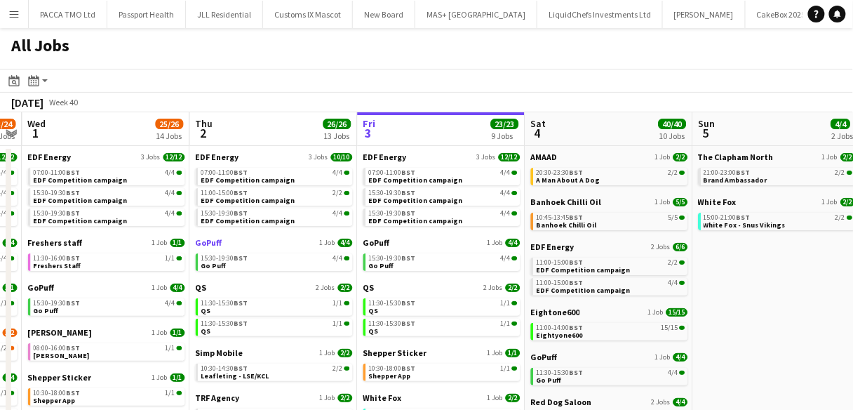
scroll to position [0, 648]
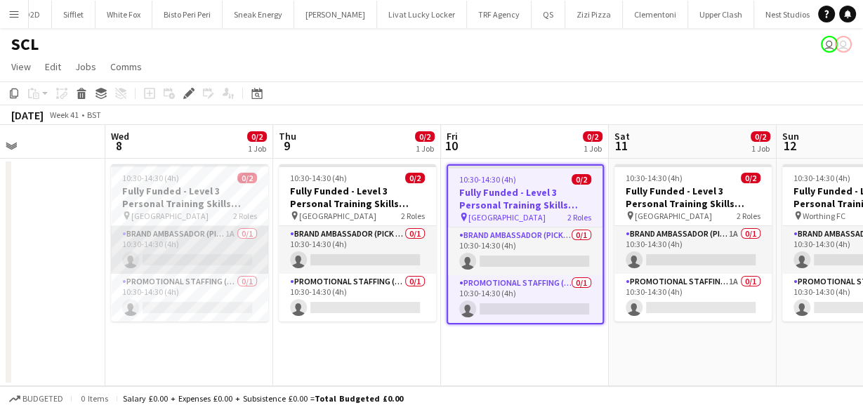
scroll to position [0, 397]
drag, startPoint x: 147, startPoint y: 286, endPoint x: 134, endPoint y: 242, distance: 46.2
click at [134, 242] on app-card-role "Brand Ambassador (Pick up) 1A 0/1 10:30-14:30 (4h) single-neutral-actions" at bounding box center [190, 250] width 157 height 48
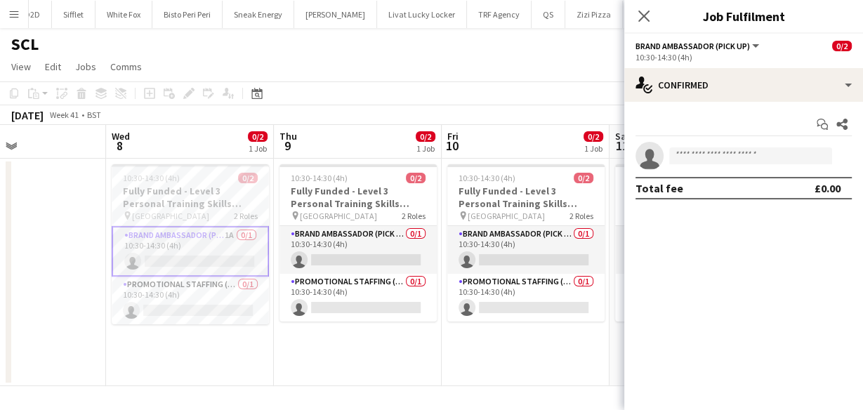
click at [691, 102] on div "Start chat Share single-neutral-actions Total fee £0.00" at bounding box center [743, 156] width 239 height 109
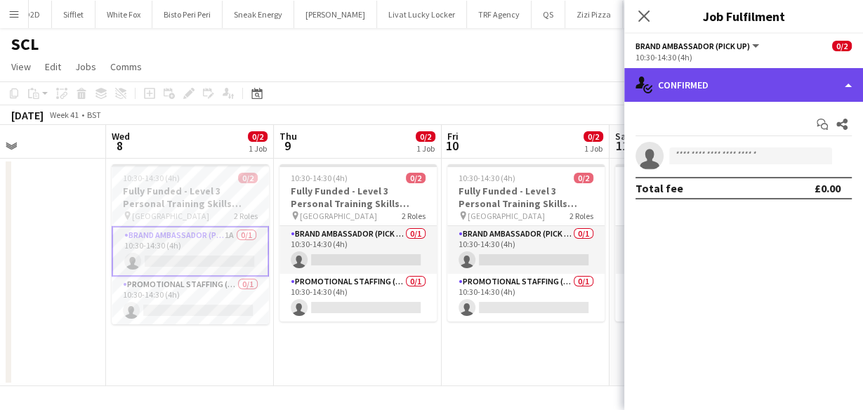
click at [688, 94] on div "single-neutral-actions-check-2 Confirmed" at bounding box center [743, 85] width 239 height 34
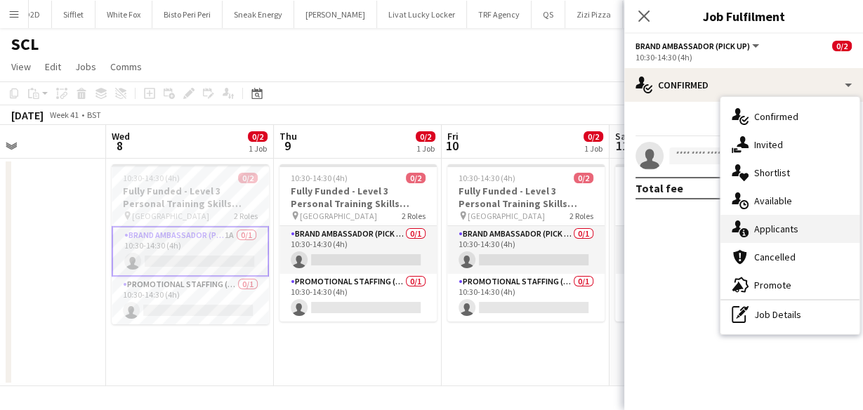
click at [751, 225] on div "single-neutral-actions-information Applicants" at bounding box center [789, 229] width 139 height 28
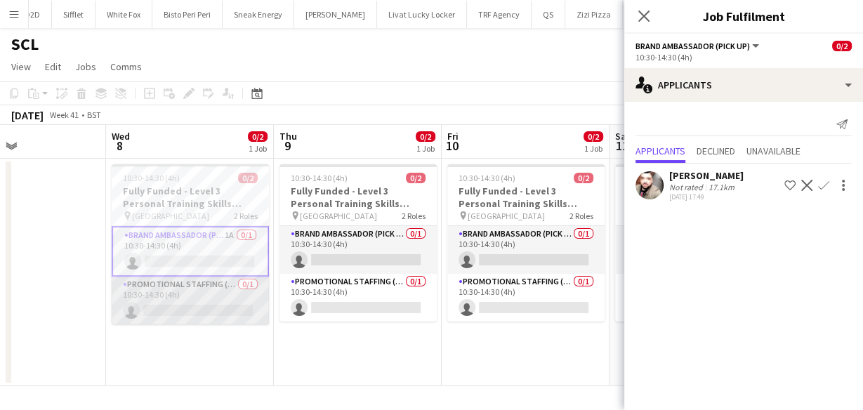
click at [225, 297] on app-card-role "Promotional Staffing (Brand Ambassadors) 0/1 10:30-14:30 (4h) single-neutral-ac…" at bounding box center [190, 301] width 157 height 48
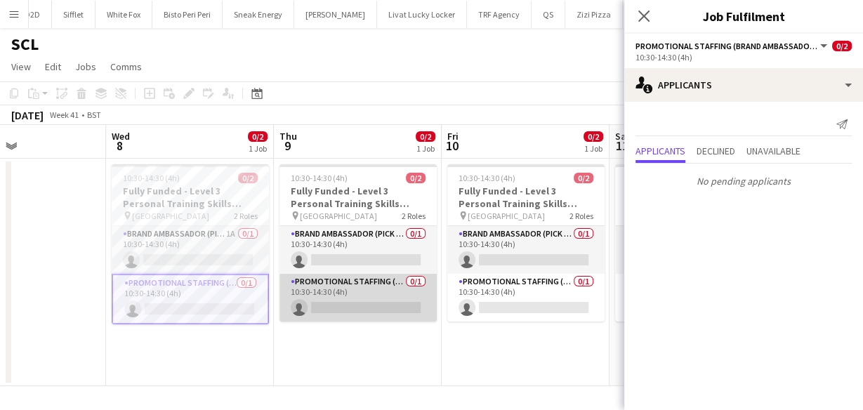
click at [381, 286] on app-card-role "Promotional Staffing (Brand Ambassadors) 0/1 10:30-14:30 (4h) single-neutral-ac…" at bounding box center [357, 298] width 157 height 48
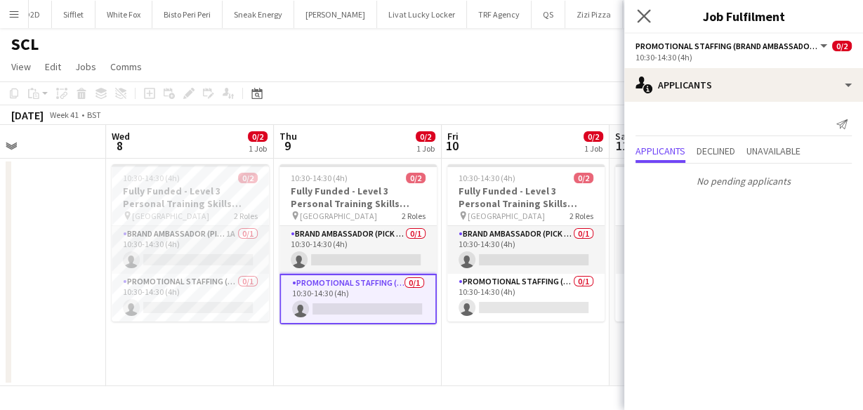
click at [637, 25] on app-icon "Close pop-in" at bounding box center [644, 16] width 20 height 20
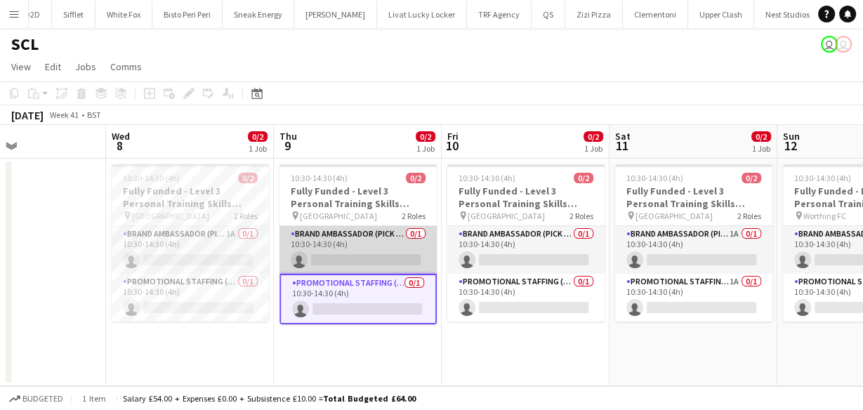
click at [323, 239] on app-card-role "Brand Ambassador (Pick up) 0/1 10:30-14:30 (4h) single-neutral-actions" at bounding box center [357, 250] width 157 height 48
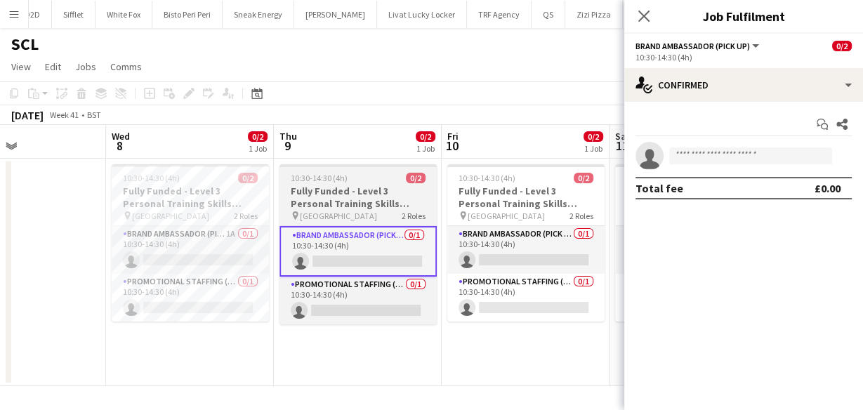
click at [329, 185] on h3 "Fully Funded - Level 3 Personal Training Skills Bootcamp" at bounding box center [357, 197] width 157 height 25
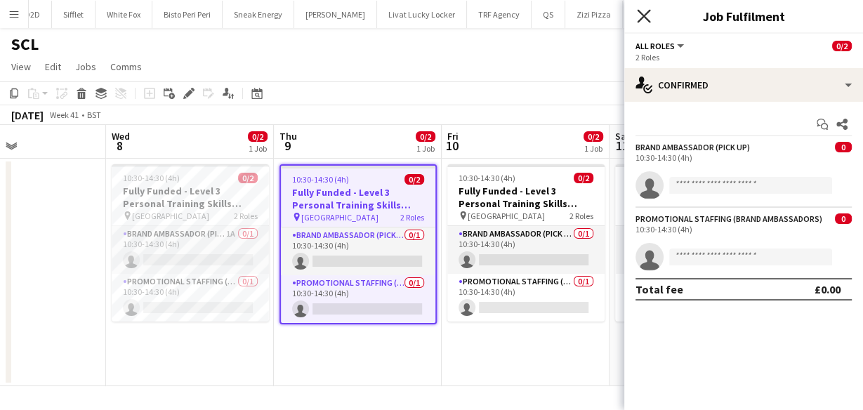
click at [643, 14] on icon "Close pop-in" at bounding box center [643, 15] width 13 height 13
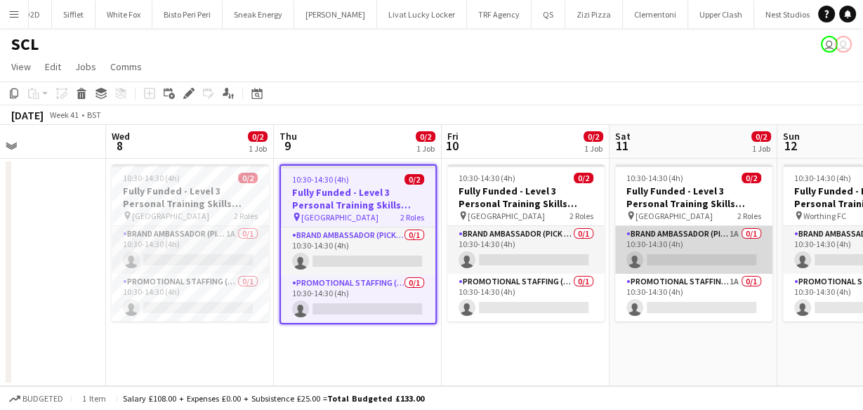
click at [709, 234] on app-card-role "Brand Ambassador (Pick up) 1A 0/1 10:30-14:30 (4h) single-neutral-actions" at bounding box center [693, 250] width 157 height 48
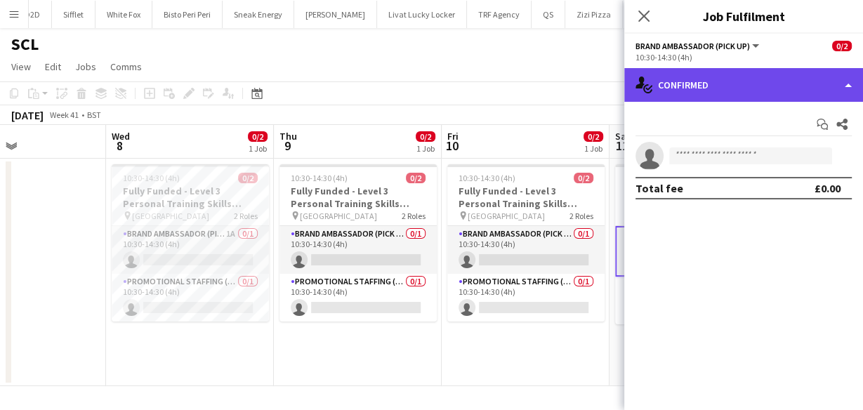
click at [738, 96] on div "single-neutral-actions-check-2 Confirmed" at bounding box center [743, 85] width 239 height 34
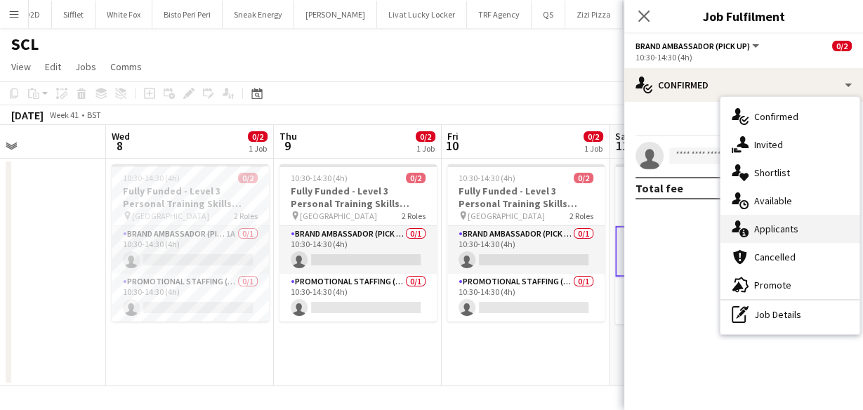
click at [743, 220] on icon "single-neutral-actions-information" at bounding box center [739, 228] width 17 height 17
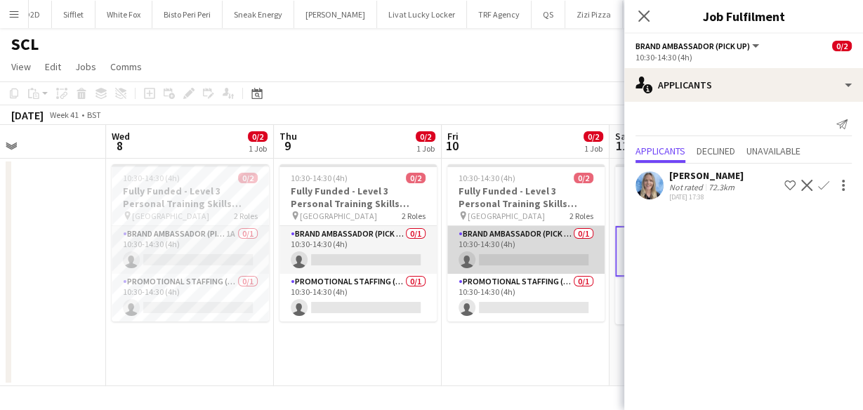
scroll to position [0, 576]
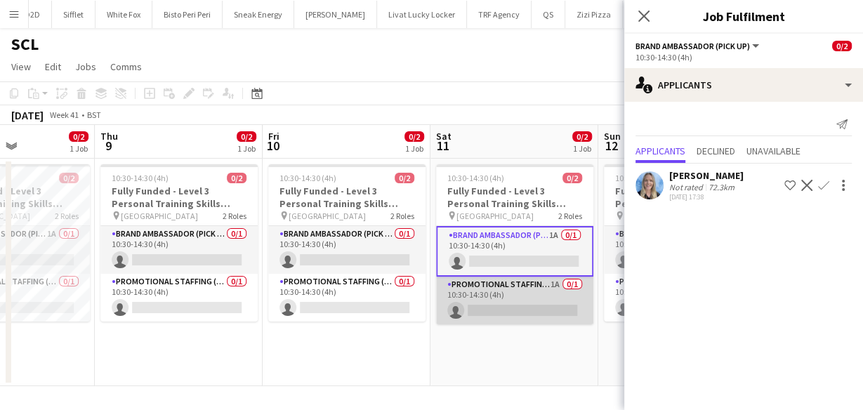
click at [571, 302] on app-card-role "Promotional Staffing (Brand Ambassadors) 1A 0/1 10:30-14:30 (4h) single-neutral…" at bounding box center [514, 301] width 157 height 48
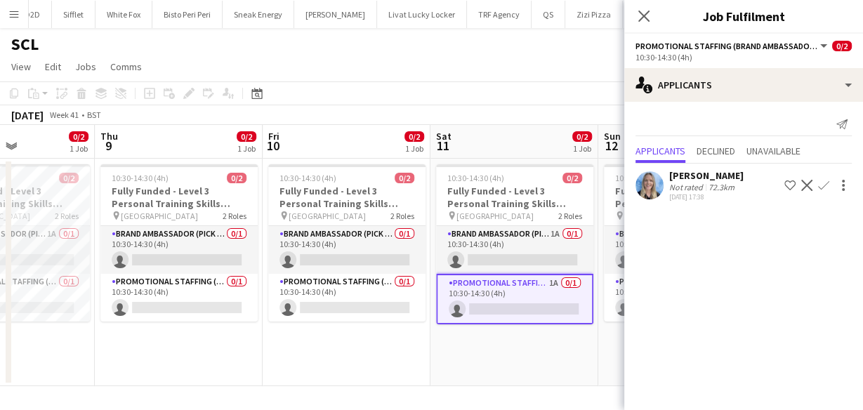
click at [666, 194] on div "[PERSON_NAME] Not rated 72.3km [DATE] 17:38 Shortlist crew Decline Confirm" at bounding box center [743, 185] width 239 height 32
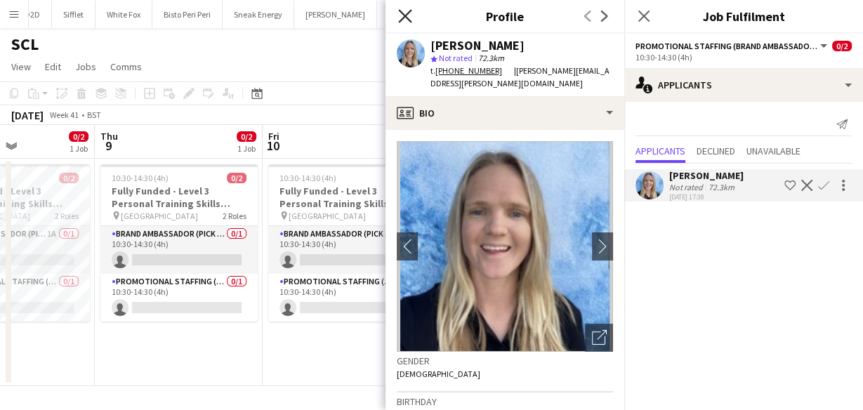
click at [406, 11] on icon "Close pop-in" at bounding box center [404, 15] width 13 height 13
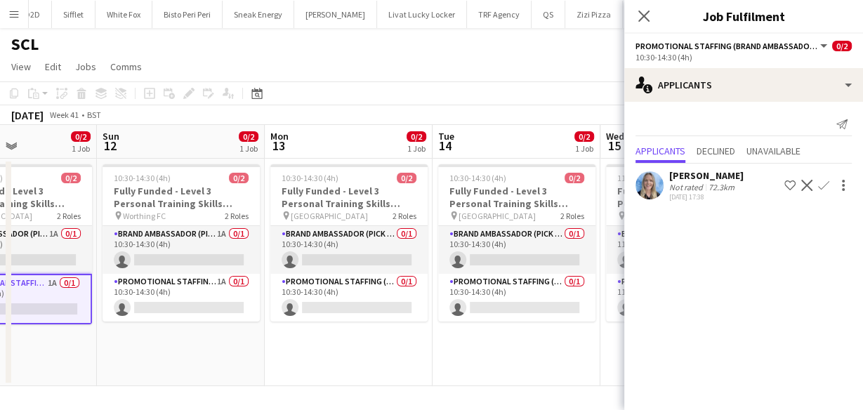
scroll to position [0, 406]
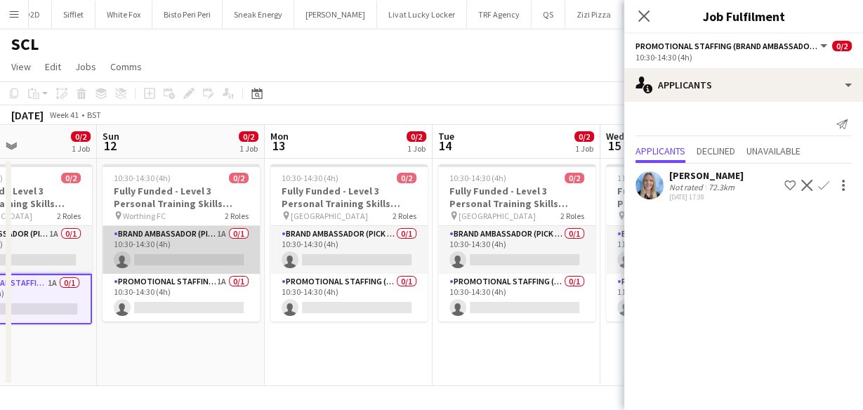
click at [198, 242] on app-card-role "Brand Ambassador (Pick up) 1A 0/1 10:30-14:30 (4h) single-neutral-actions" at bounding box center [180, 250] width 157 height 48
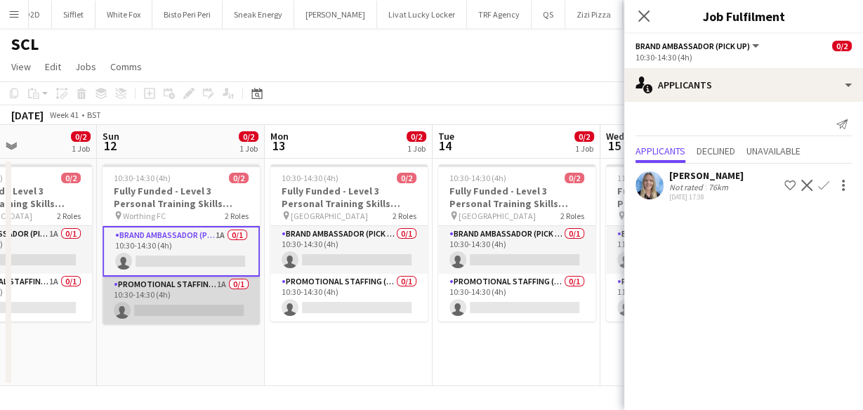
click at [176, 295] on app-card-role "Promotional Staffing (Brand Ambassadors) 1A 0/1 10:30-14:30 (4h) single-neutral…" at bounding box center [180, 301] width 157 height 48
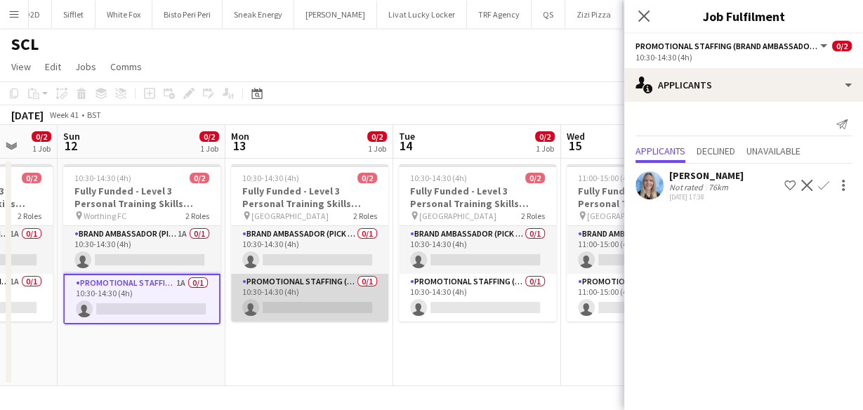
scroll to position [0, 446]
